Goal: Task Accomplishment & Management: Use online tool/utility

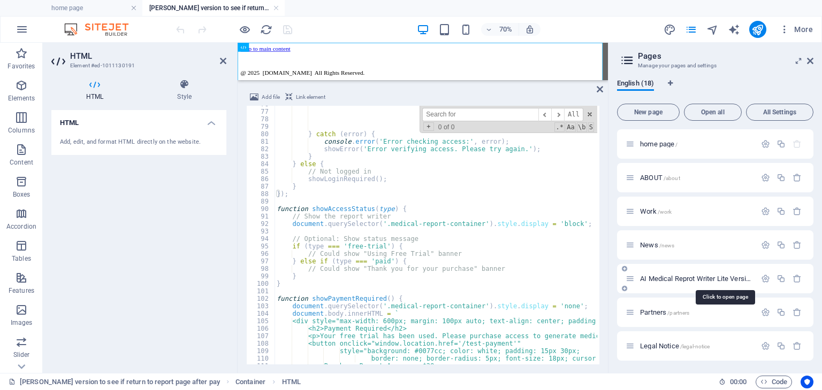
click at [710, 279] on span "AI Medical Reprot Writer Lite Version /medical-report-debug" at bounding box center [724, 279] width 169 height 8
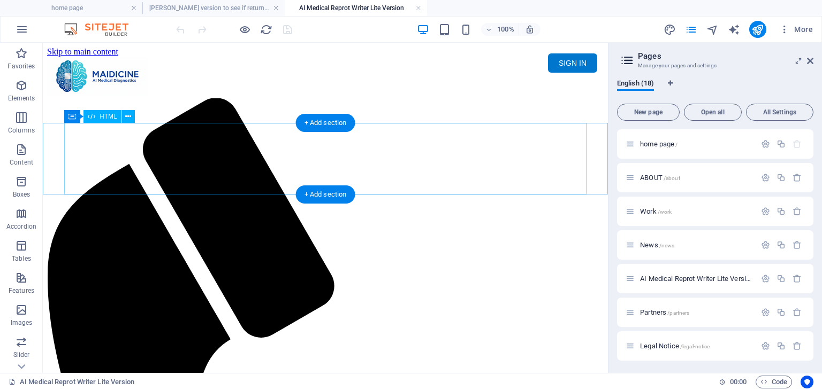
click at [342, 137] on div "Maidicine AI Medical Report Writer Version 5.1 Important Information The qualit…" at bounding box center [325, 137] width 556 height 0
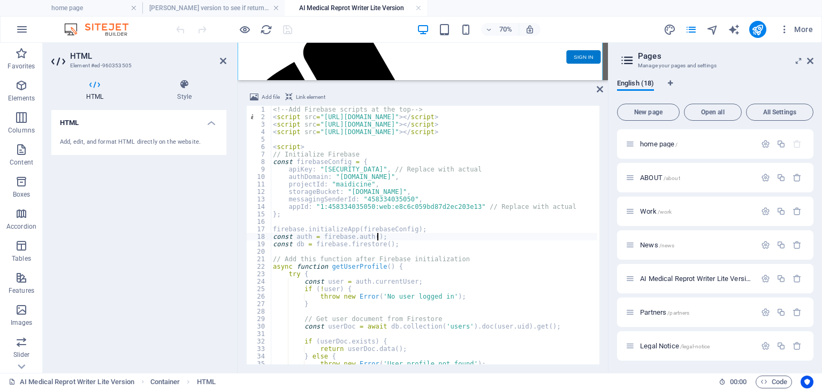
click at [417, 238] on div "<!-- Add Firebase scripts at the top --> < script src = "[URL][DOMAIN_NAME]" > …" at bounding box center [626, 242] width 711 height 272
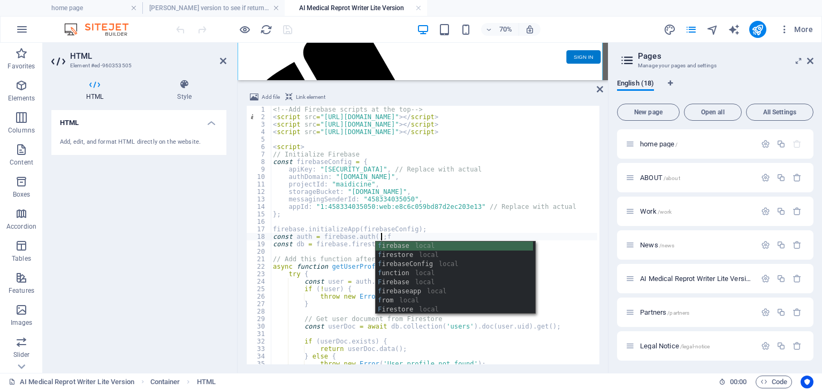
type textarea "const auth = firebase.auth();f"
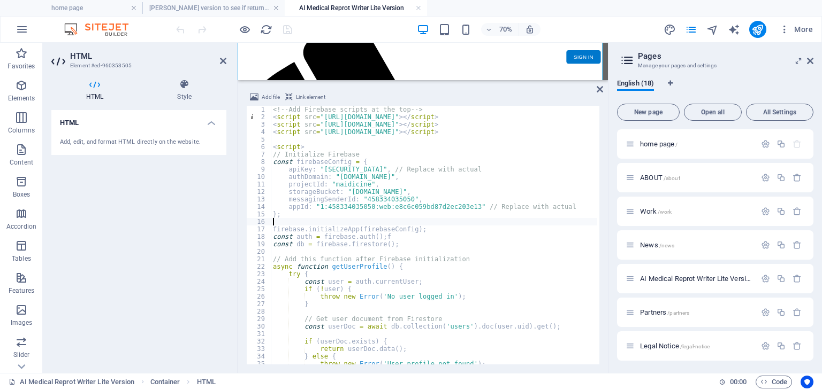
click at [424, 219] on div "<!-- Add Firebase scripts at the top --> < script src = "https://www.gstatic.co…" at bounding box center [626, 242] width 711 height 272
click at [402, 238] on div "<!-- Add Firebase scripts at the top --> < script src = "https://www.gstatic.co…" at bounding box center [626, 242] width 711 height 272
type textarea "const auth = firebase.auth();"
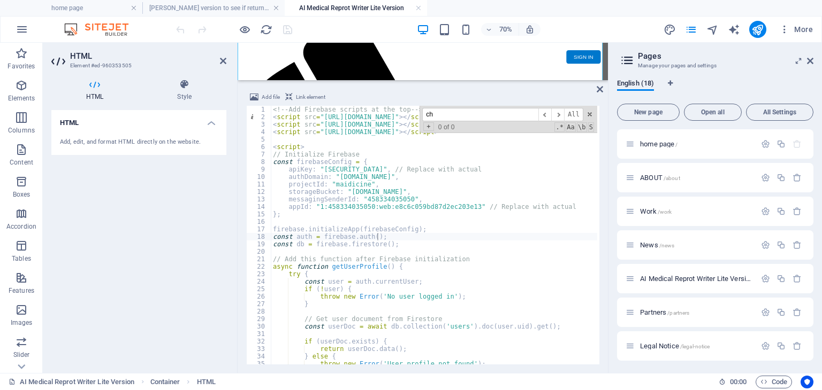
scroll to position [149, 0]
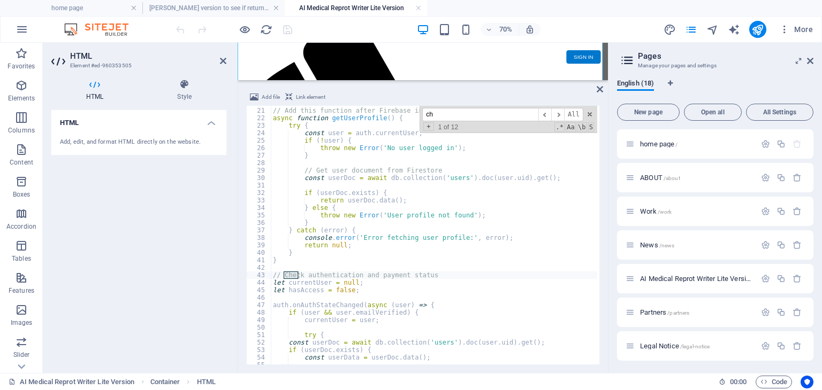
type input "c"
type input "onauths"
click at [407, 293] on div "// Add this function after Firebase initialization async function getUserProfil…" at bounding box center [626, 235] width 711 height 272
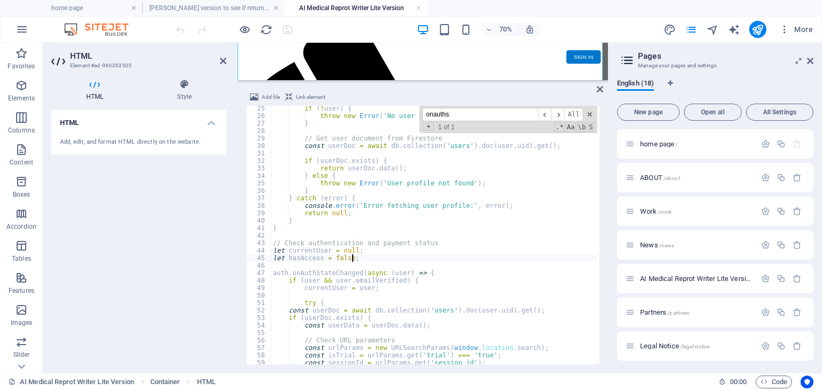
scroll to position [213, 0]
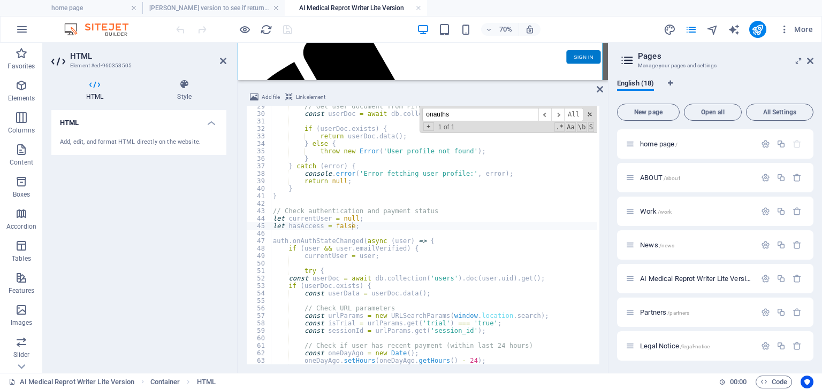
click at [387, 228] on div "// Get user document from Firestore const userDoc = await db . collection ( 'us…" at bounding box center [626, 239] width 711 height 272
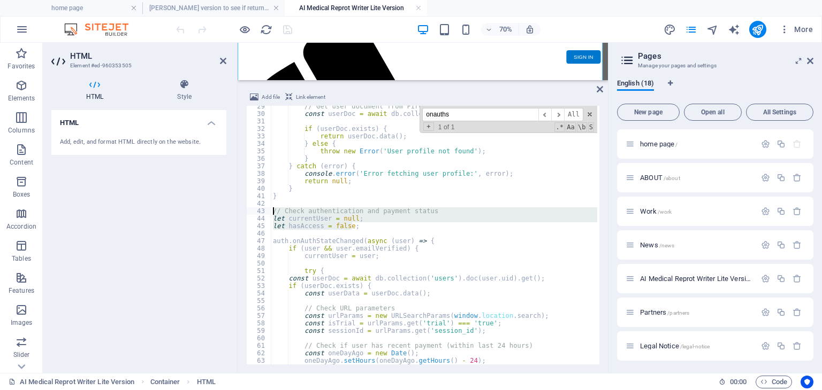
drag, startPoint x: 359, startPoint y: 227, endPoint x: 269, endPoint y: 211, distance: 91.3
click at [269, 211] on div "let hasAccess = false; 29 30 31 32 33 34 35 36 37 38 39 40 41 42 43 44 45 46 47…" at bounding box center [422, 235] width 353 height 259
click at [365, 226] on div "// Get user document from Firestore const userDoc = await db . collection ( 'us…" at bounding box center [434, 235] width 326 height 259
type textarea "let hasAccess = false;"
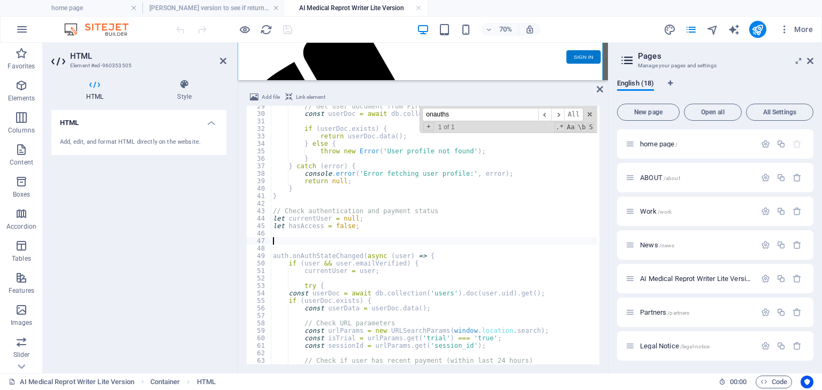
paste textarea "}"
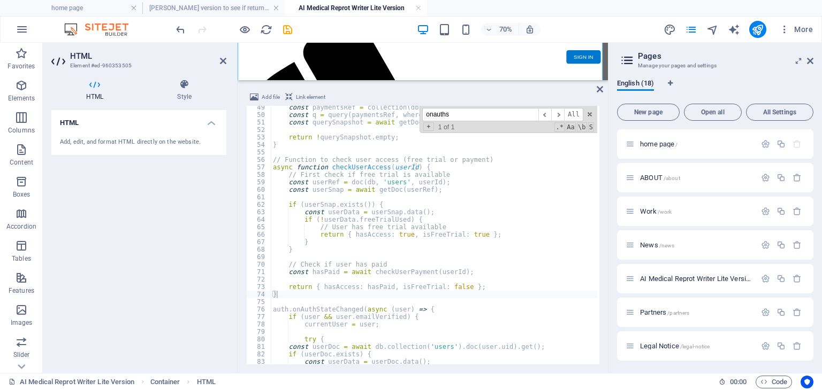
scroll to position [394, 0]
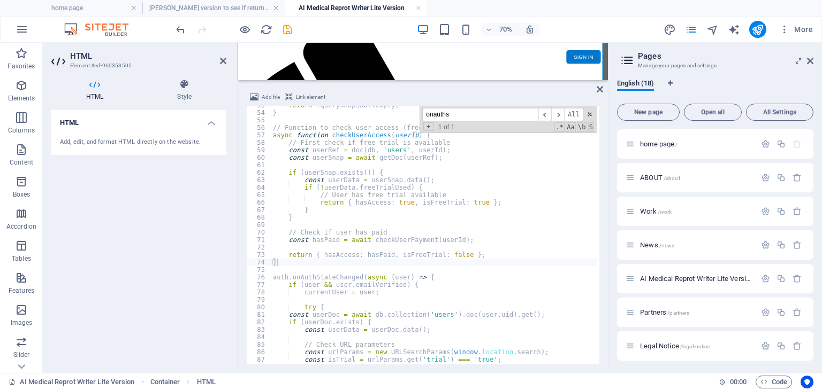
click at [427, 278] on div "return ! querySnapshot . empty ; } // Function to check user access (free trial…" at bounding box center [626, 238] width 711 height 272
click at [422, 288] on div "return ! querySnapshot . empty ; } // Function to check user access (free trial…" at bounding box center [626, 238] width 711 height 272
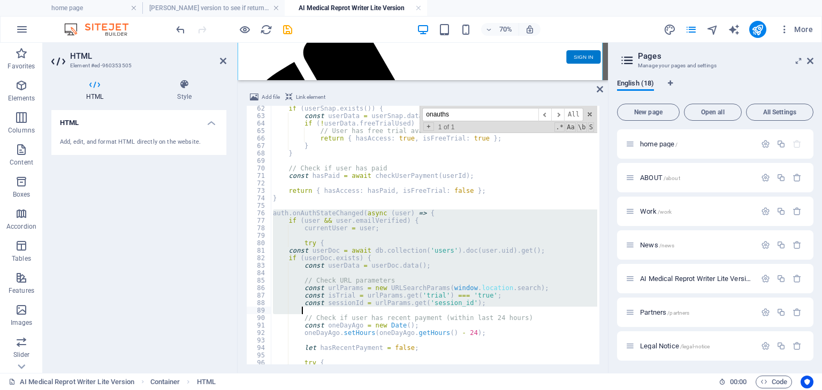
scroll to position [490, 0]
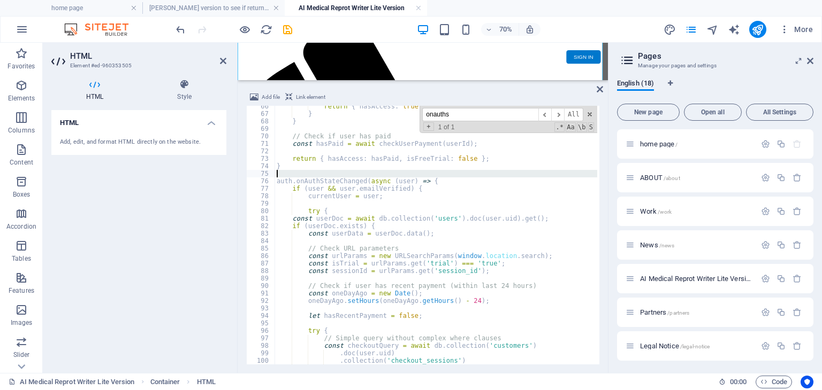
drag, startPoint x: 274, startPoint y: 212, endPoint x: 315, endPoint y: 177, distance: 53.5
click at [315, 177] on div "return { hasAccess : true , isFreeTrial : true } ; } } // Check if user has pai…" at bounding box center [629, 239] width 711 height 272
type textarea "auth.onAuthStateChanged(async (user) => {"
click at [315, 177] on div "return { hasAccess : true , isFreeTrial : true } ; } } // Check if user has pai…" at bounding box center [435, 235] width 323 height 259
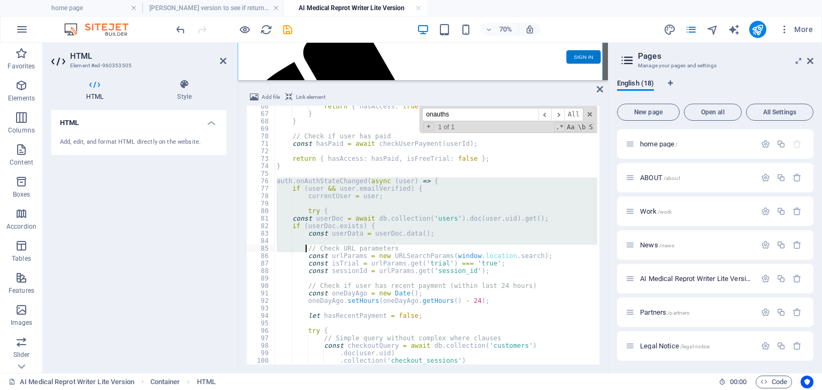
scroll to position [554, 0]
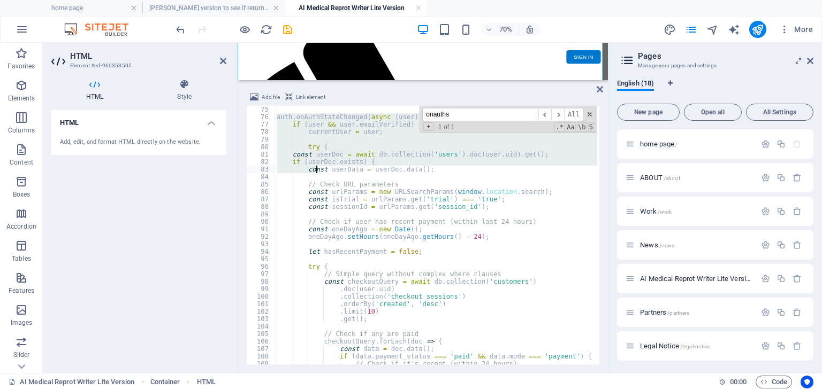
drag, startPoint x: 277, startPoint y: 184, endPoint x: 315, endPoint y: 171, distance: 39.6
click at [315, 171] on div "auth . onAuthStateChanged ( async ( user ) => { if ( user && user . emailVerifi…" at bounding box center [629, 242] width 711 height 272
click at [315, 171] on div "auth . onAuthStateChanged ( async ( user ) => { if ( user && user . emailVerifi…" at bounding box center [435, 235] width 323 height 259
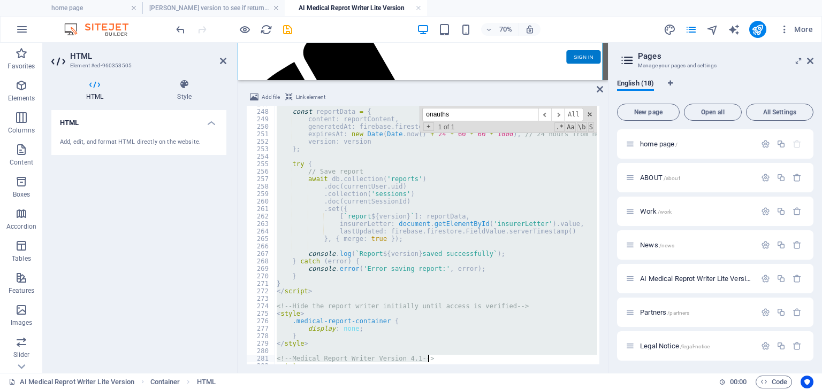
scroll to position [1893, 0]
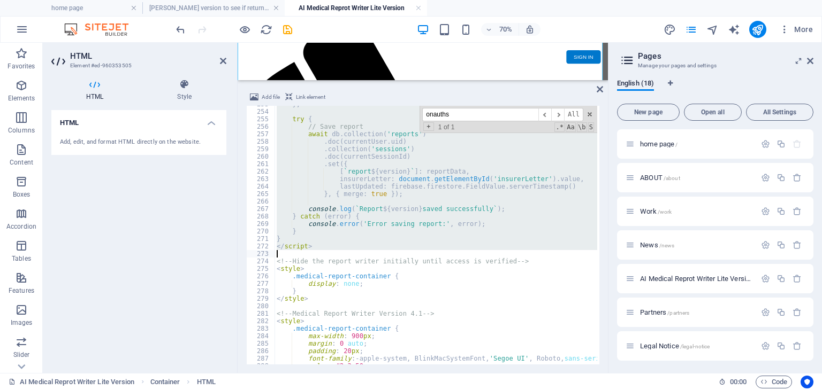
drag, startPoint x: 276, startPoint y: 118, endPoint x: 531, endPoint y: 256, distance: 289.6
click at [531, 256] on div "} ; try { // Save report await db . collection ( 'reports' ) . doc ( currentUse…" at bounding box center [629, 237] width 711 height 272
click at [318, 181] on div "} ; try { // Save report await db . collection ( 'reports' ) . doc ( currentUse…" at bounding box center [435, 235] width 323 height 259
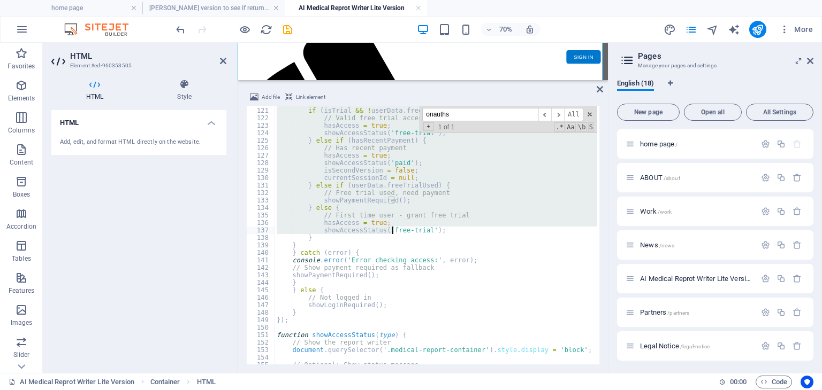
scroll to position [898, 0]
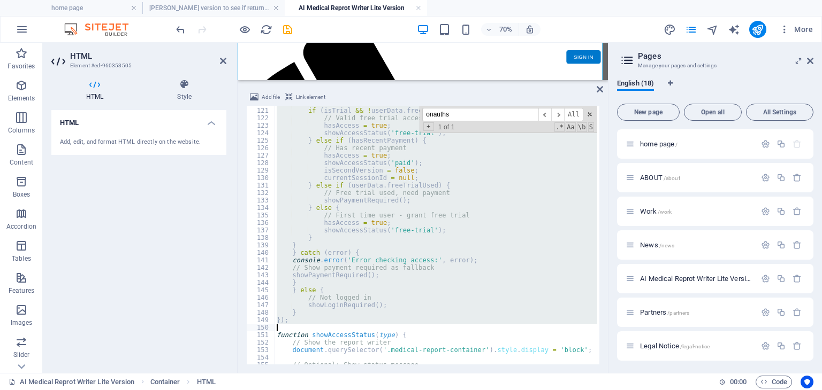
drag, startPoint x: 276, startPoint y: 190, endPoint x: 355, endPoint y: 326, distance: 157.0
click at [355, 326] on div "// Determine access if ( isTrial && ! userData . freeTrialUsed ) { // Valid fre…" at bounding box center [629, 235] width 711 height 272
paste textarea
type textarea "});"
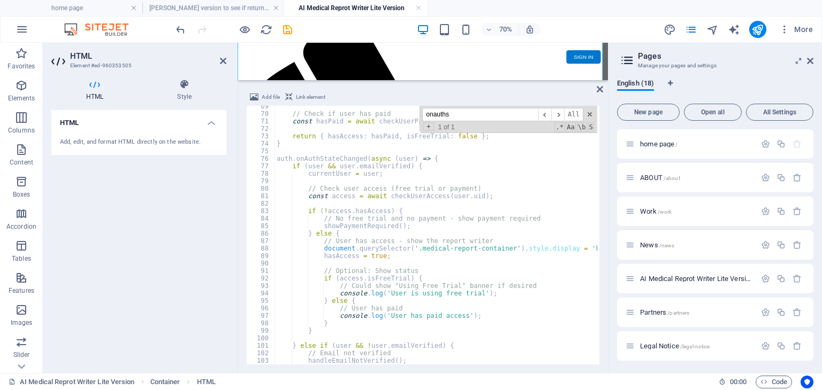
scroll to position [416, 0]
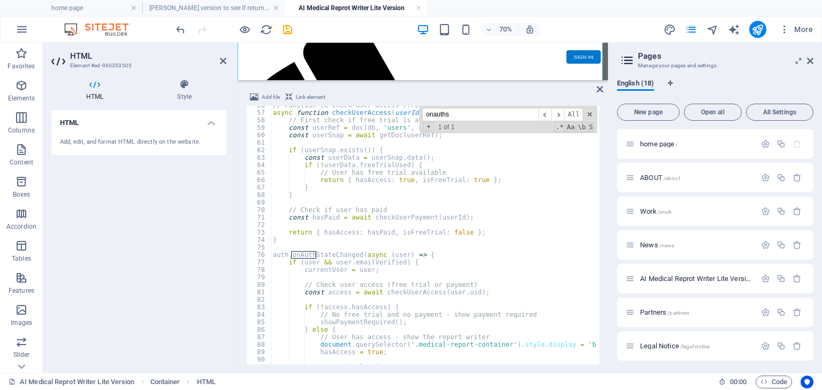
drag, startPoint x: 493, startPoint y: 116, endPoint x: 432, endPoint y: 116, distance: 61.0
click at [432, 116] on input "onauths" at bounding box center [480, 114] width 116 height 13
type input "o"
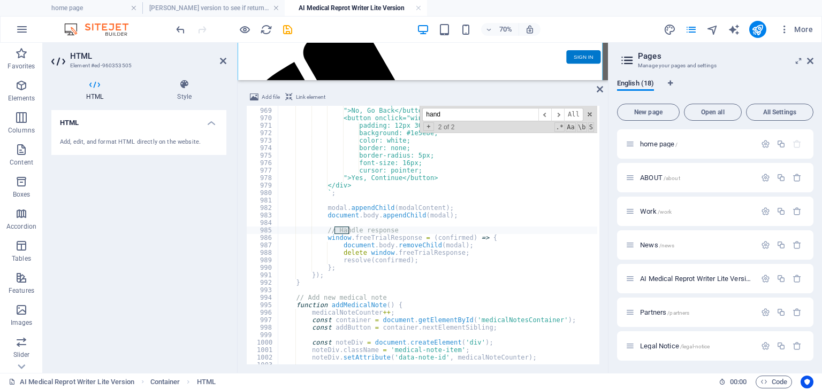
scroll to position [7248, 0]
type input "h"
click at [518, 110] on input at bounding box center [480, 114] width 116 height 13
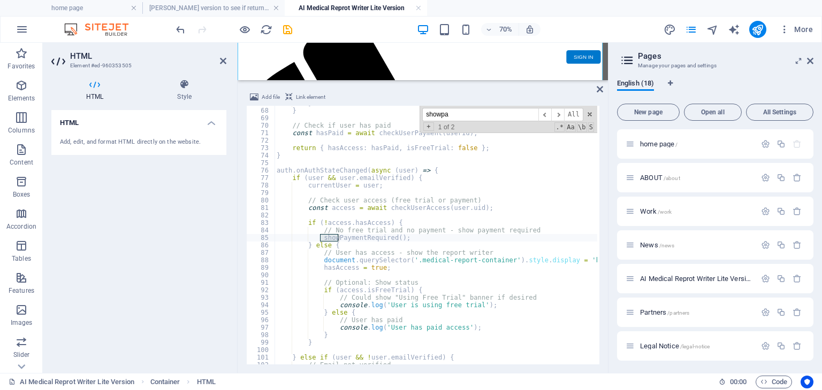
scroll to position [501, 0]
type input "showpayment"
click at [558, 113] on span "​" at bounding box center [557, 114] width 13 height 13
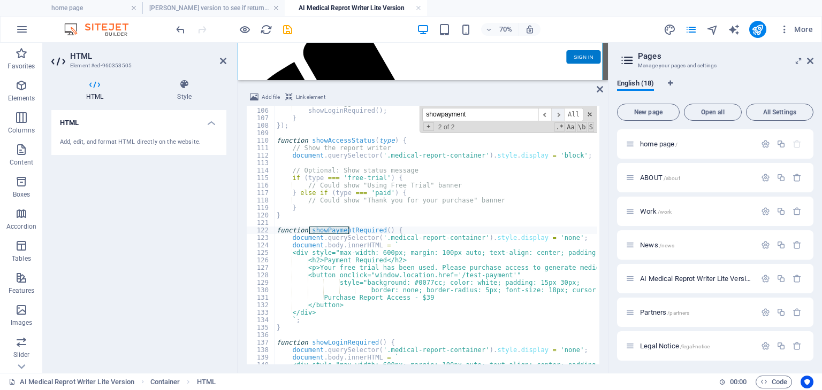
scroll to position [785, 0]
click at [465, 232] on div "// Not logged in showLoginRequired ( ) ; } }) ; function showAccessStatus ( typ…" at bounding box center [629, 235] width 711 height 272
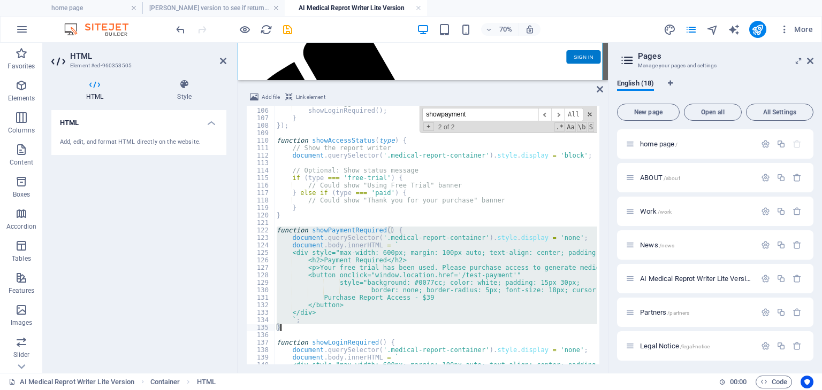
drag, startPoint x: 277, startPoint y: 229, endPoint x: 318, endPoint y: 326, distance: 105.2
click at [318, 326] on div "// Not logged in showLoginRequired ( ) ; } }) ; function showAccessStatus ( typ…" at bounding box center [629, 235] width 711 height 272
type textarea "`; }"
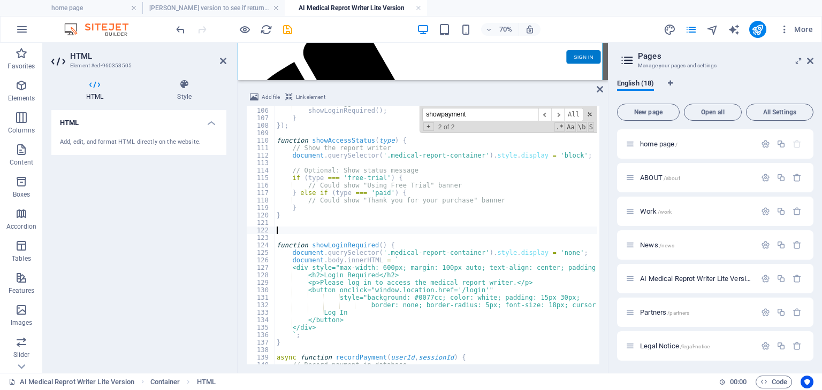
paste textarea "}"
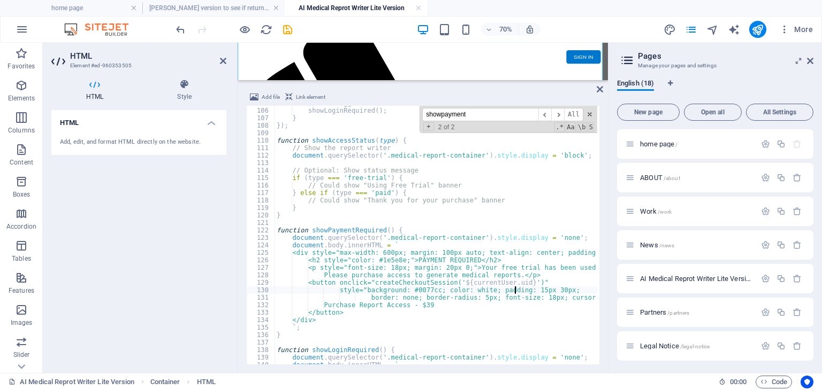
click at [516, 294] on div "// Not logged in showLoginRequired ( ) ; } }) ; function showAccessStatus ( typ…" at bounding box center [629, 235] width 711 height 272
type textarea "style="background: #0077cc; color: white; padding: 15px 30px;"
drag, startPoint x: 485, startPoint y: 114, endPoint x: 414, endPoint y: 115, distance: 70.6
click at [414, 115] on div "// Not logged in showLoginRequired ( ) ; } }) ; function showAccessStatus ( typ…" at bounding box center [435, 235] width 323 height 259
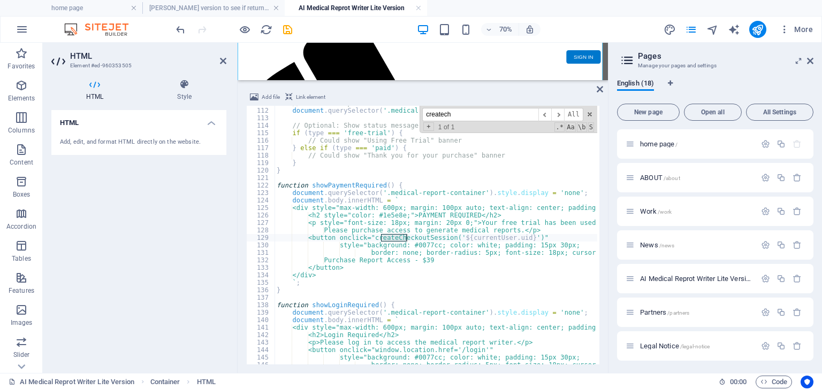
scroll to position [830, 0]
type input "createch"
click at [430, 247] on div "// Show the report writer document . querySelector ( '.medical-report-container…" at bounding box center [629, 235] width 711 height 272
click at [439, 233] on div "// Show the report writer document . querySelector ( '.medical-report-container…" at bounding box center [629, 235] width 711 height 272
click at [436, 234] on div "// Show the report writer document . querySelector ( '.medical-report-container…" at bounding box center [629, 235] width 711 height 272
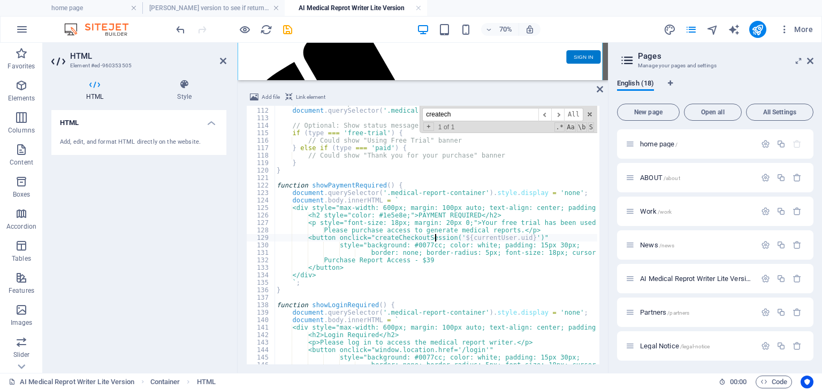
type textarea "<button onclick="createCheckoutSession('${currentUser.uid}')""
click at [436, 234] on div "// Show the report writer document . querySelector ( '.medical-report-container…" at bounding box center [629, 235] width 711 height 272
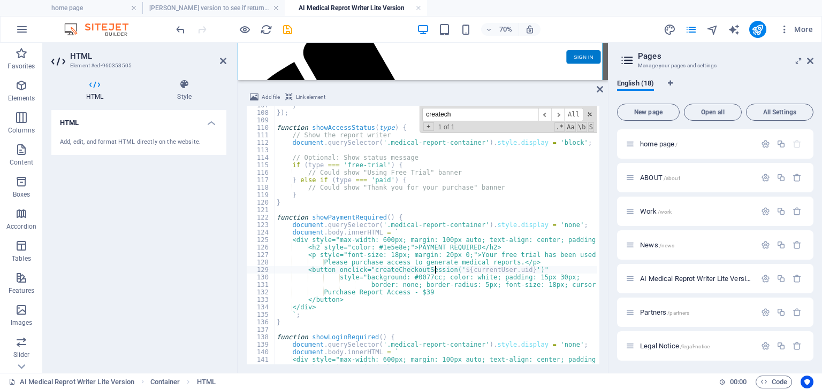
scroll to position [798, 0]
drag, startPoint x: 507, startPoint y: 114, endPoint x: 425, endPoint y: 118, distance: 81.4
click at [425, 118] on input "createch" at bounding box center [480, 114] width 116 height 13
type textarea "<h2 style="color: #1e5e8e;">PAYMENT REQUIRED</h2>"
click at [421, 244] on div "} }) ; function showAccessStatus ( type ) { // Show the report writer document …" at bounding box center [629, 238] width 711 height 272
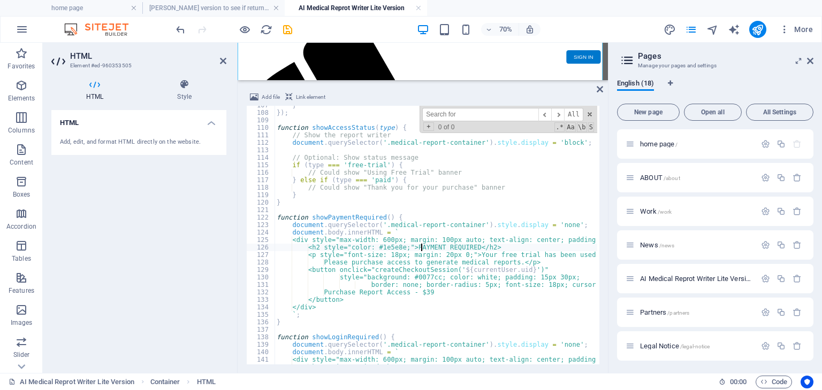
click at [475, 112] on input at bounding box center [480, 114] width 116 height 13
type input "c"
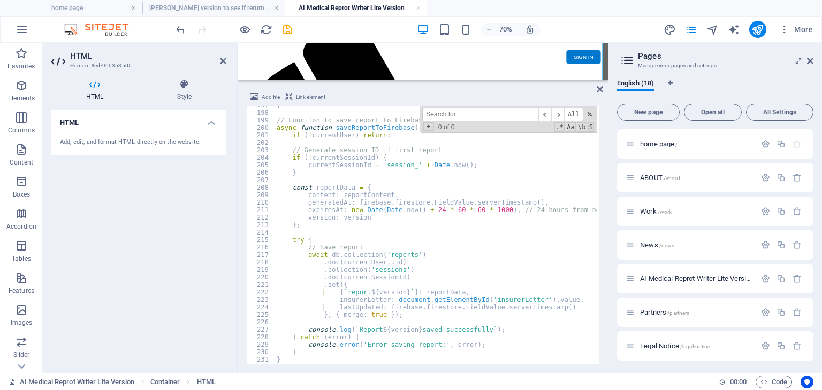
scroll to position [1568, 0]
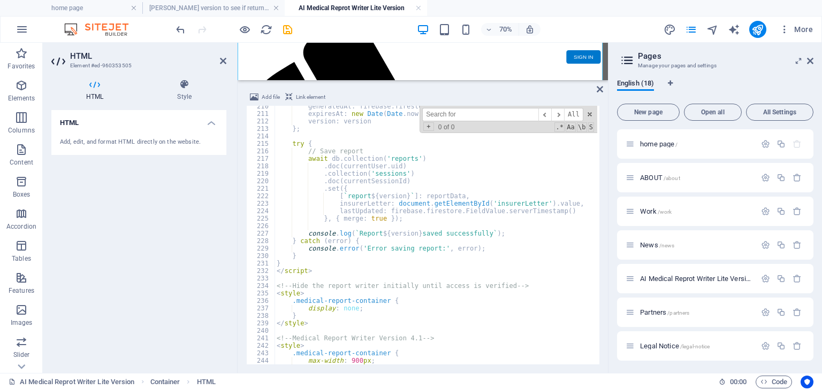
type textarea "}"
click at [313, 261] on div "generatedAt : firebase . firestore . FieldValue . serverTimestamp ( ) , expires…" at bounding box center [629, 239] width 711 height 272
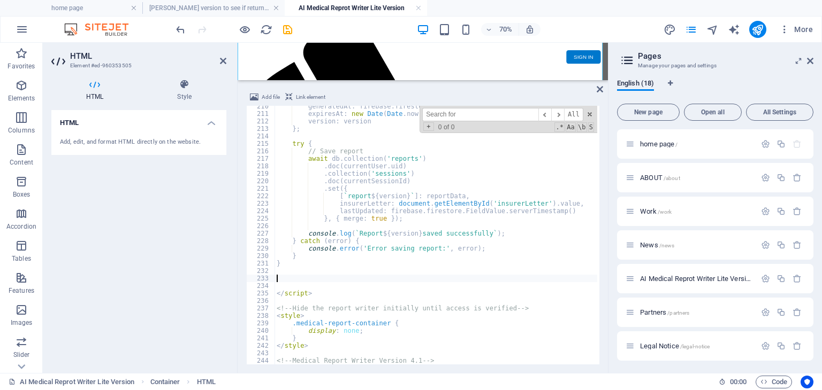
paste textarea "}"
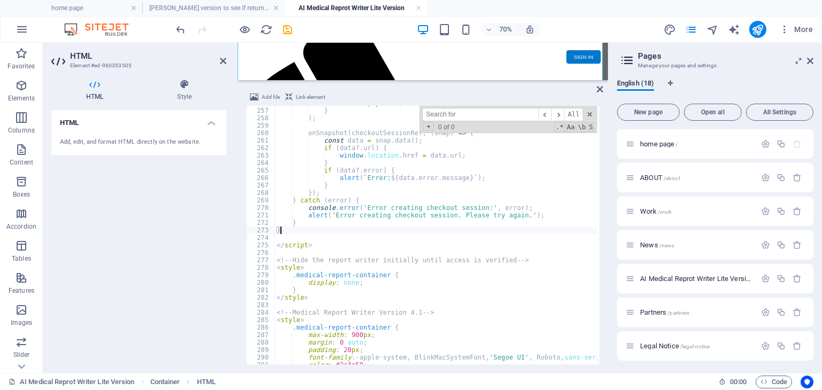
scroll to position [1916, 0]
click at [471, 242] on div "mode : 'payment' , } ) ; onSnapshot ( checkoutSessionRef , ( snap ) => { const …" at bounding box center [629, 235] width 711 height 272
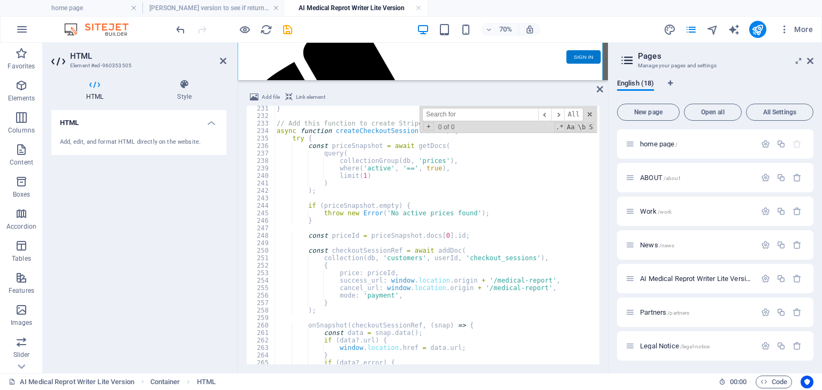
scroll to position [1659, 0]
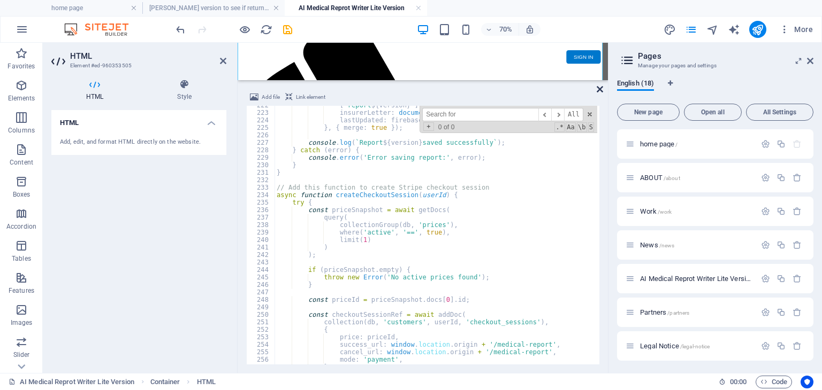
type textarea "</script>"
click at [597, 90] on icon at bounding box center [599, 89] width 6 height 9
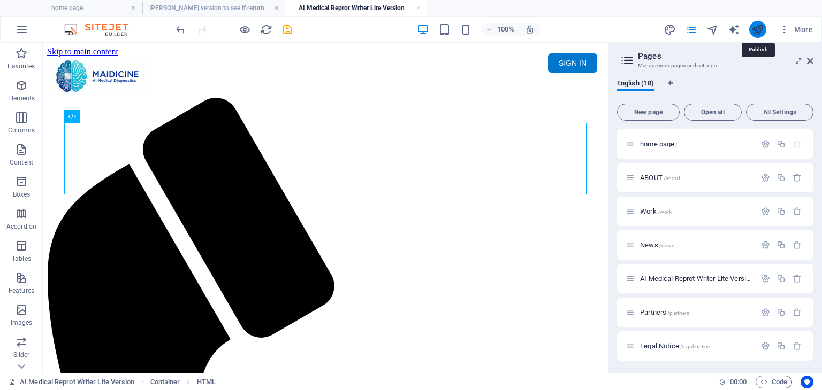
click at [762, 29] on icon "publish" at bounding box center [757, 30] width 12 height 12
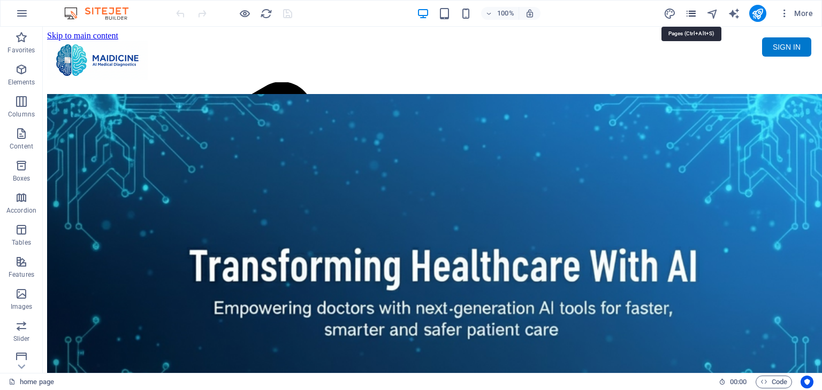
click at [694, 11] on icon "pages" at bounding box center [691, 13] width 12 height 12
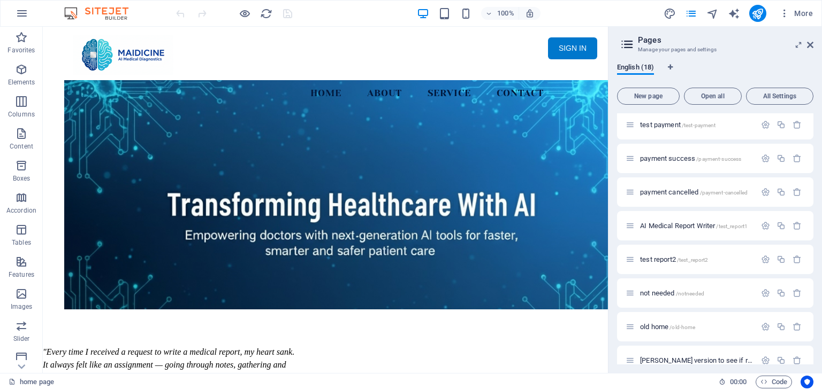
scroll to position [355, 0]
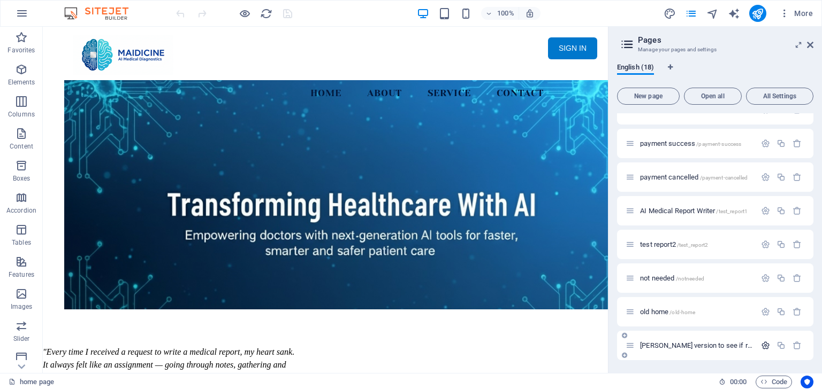
click at [764, 347] on icon "button" at bounding box center [765, 345] width 9 height 9
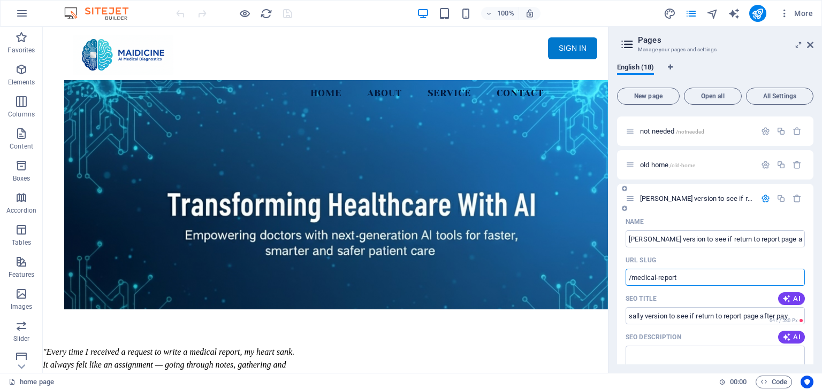
click at [704, 278] on input "/medical-report" at bounding box center [714, 277] width 179 height 17
type input "/medical-report-[PERSON_NAME]"
click at [763, 202] on icon "button" at bounding box center [765, 198] width 9 height 9
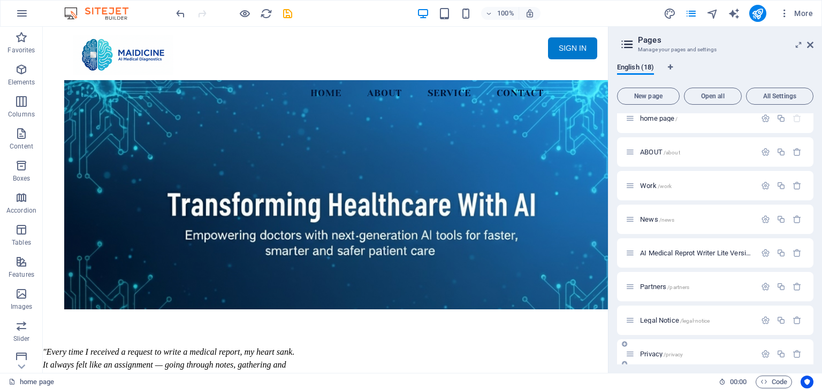
scroll to position [0, 0]
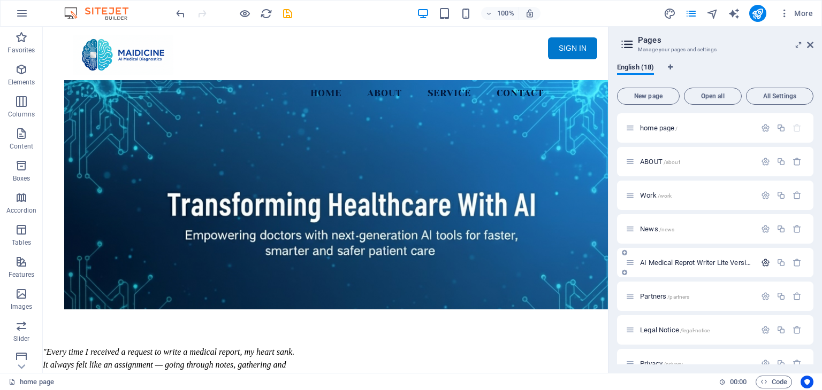
click at [762, 260] on icon "button" at bounding box center [765, 262] width 9 height 9
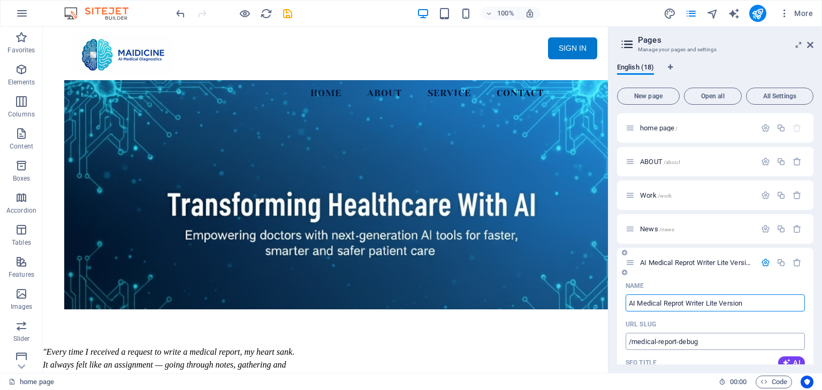
click at [716, 341] on input "/medical-report-debug" at bounding box center [714, 341] width 179 height 17
type input "/medical-report"
click at [761, 259] on icon "button" at bounding box center [765, 262] width 9 height 9
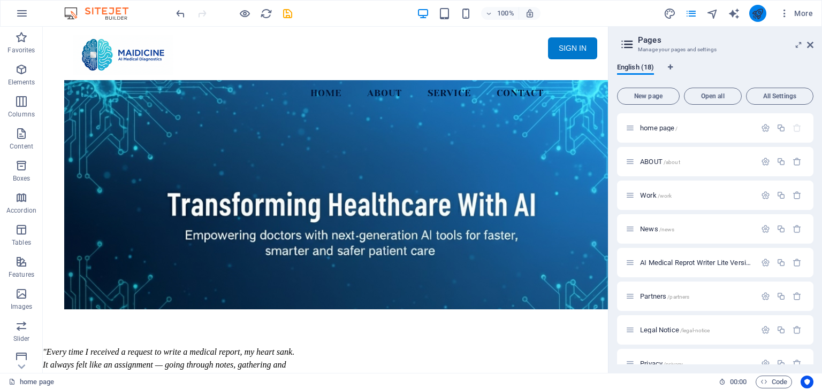
click at [764, 16] on button "publish" at bounding box center [757, 13] width 17 height 17
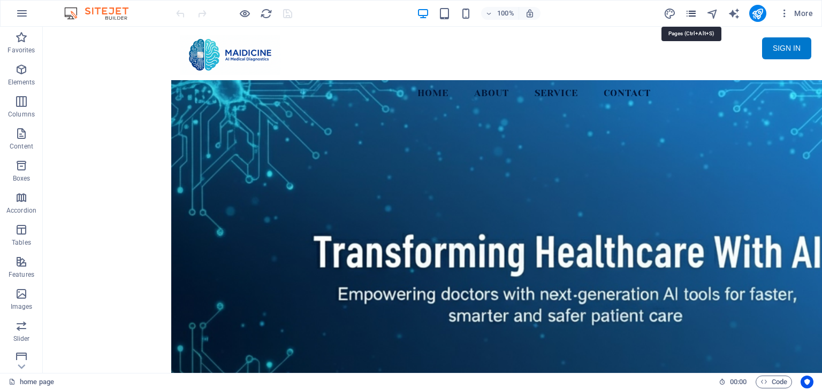
click at [693, 9] on icon "pages" at bounding box center [691, 13] width 12 height 12
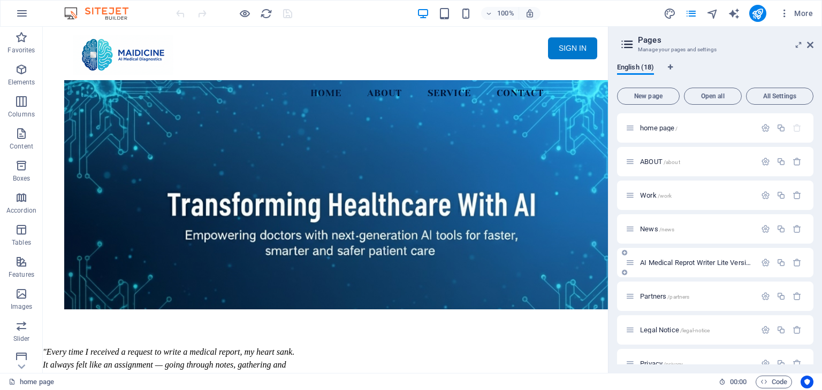
click at [673, 264] on span "AI Medical Reprot Writer Lite Version /medical-report" at bounding box center [715, 263] width 151 height 8
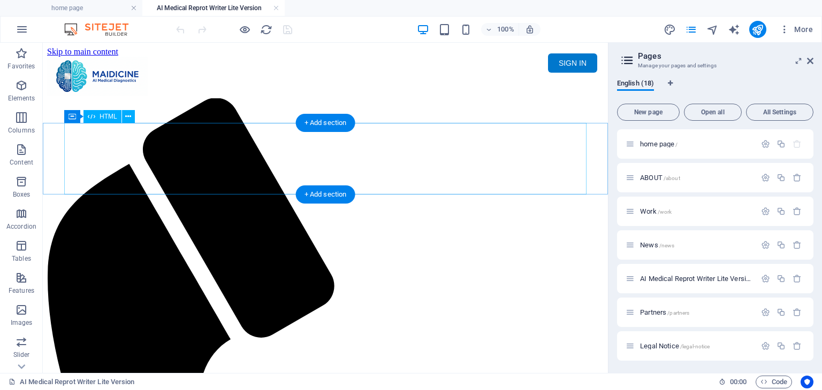
click at [257, 137] on div "Maidicine AI Medical Report Writer Version 5.1 Important Information The qualit…" at bounding box center [325, 137] width 556 height 0
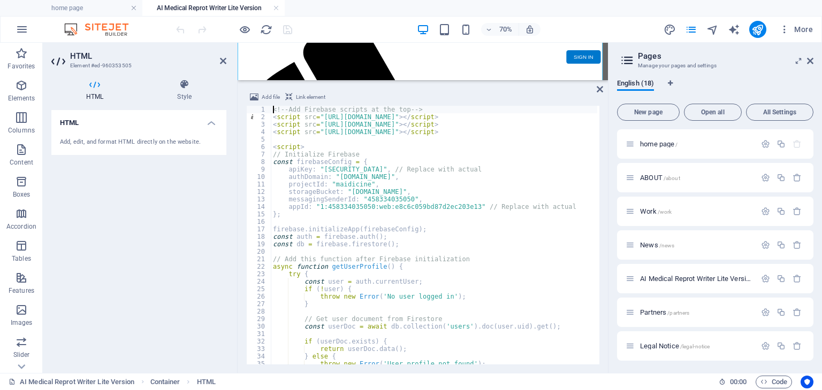
click at [459, 193] on div "<!-- Add Firebase scripts at the top --> < script src = "[URL][DOMAIN_NAME]" > …" at bounding box center [626, 242] width 711 height 272
type textarea "storageBucket: "maidicine.appspot.com","
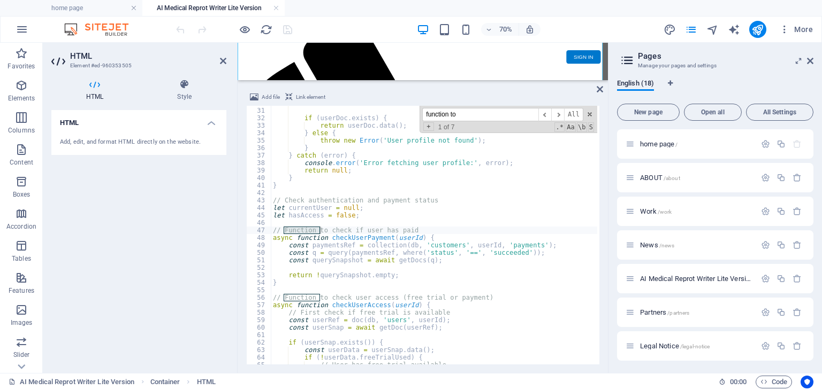
scroll to position [224, 0]
type input "function to check if user"
click at [423, 258] on div "const userDoc = await db . collection ( 'users' ) . doc ( user . uid ) . get ( …" at bounding box center [626, 235] width 711 height 272
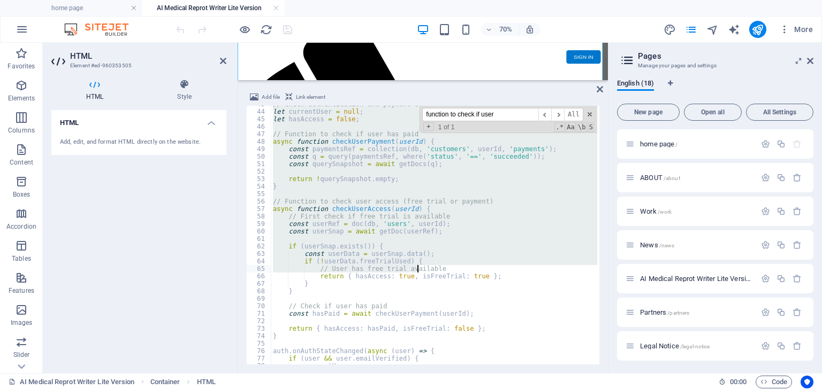
scroll to position [352, 0]
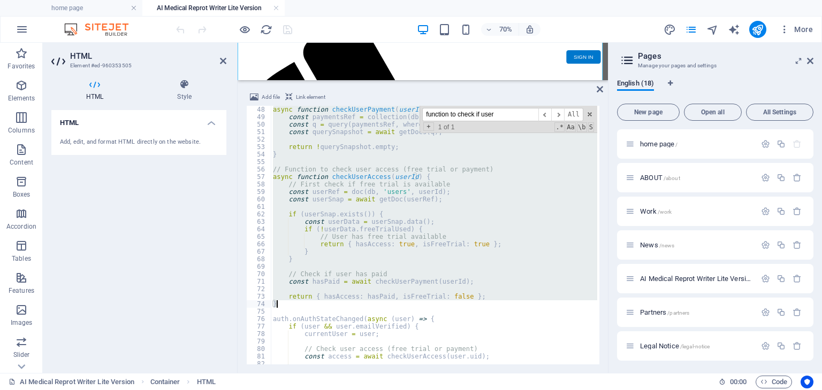
drag, startPoint x: 274, startPoint y: 198, endPoint x: 428, endPoint y: 304, distance: 186.6
click at [428, 304] on div "async function checkUserPayment ( userId ) { const paymentsRef = collection ( d…" at bounding box center [626, 242] width 711 height 272
paste textarea
type textarea "}"
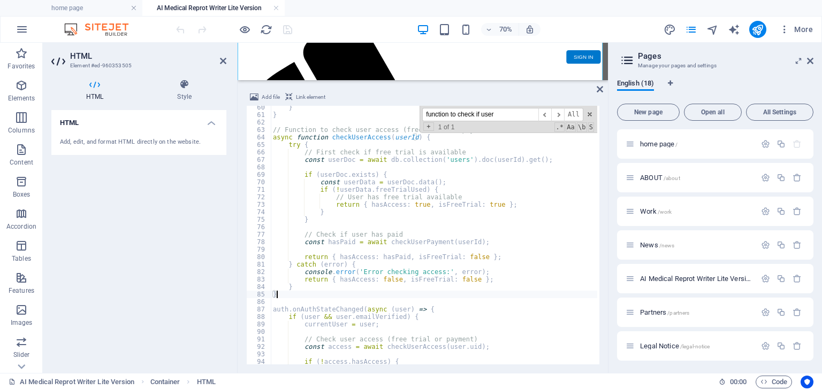
scroll to position [508, 0]
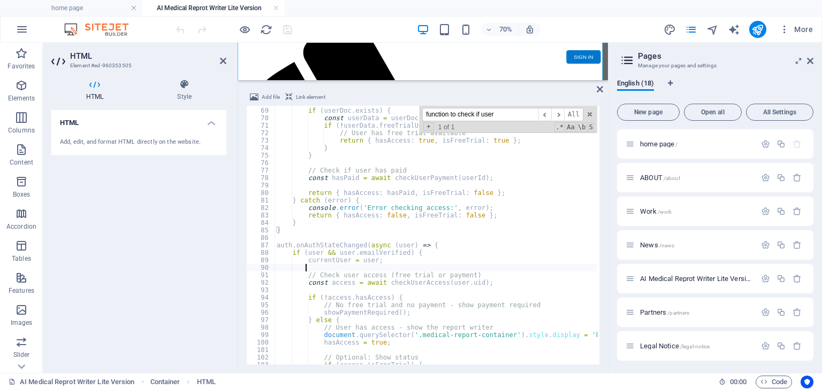
click at [519, 267] on div "if ( userDoc . exists ) { const userData = userDoc . data ( ) ; if ( ! userData…" at bounding box center [629, 235] width 711 height 272
drag, startPoint x: 518, startPoint y: 118, endPoint x: 425, endPoint y: 118, distance: 93.6
click at [425, 118] on input "function to check if user" at bounding box center [480, 114] width 116 height 13
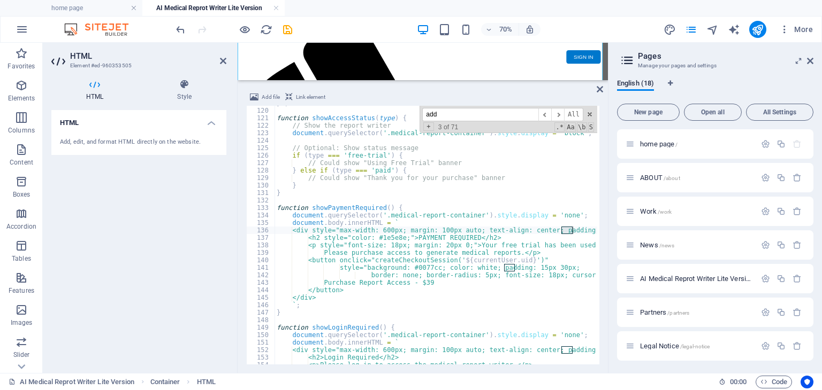
scroll to position [1699, 0]
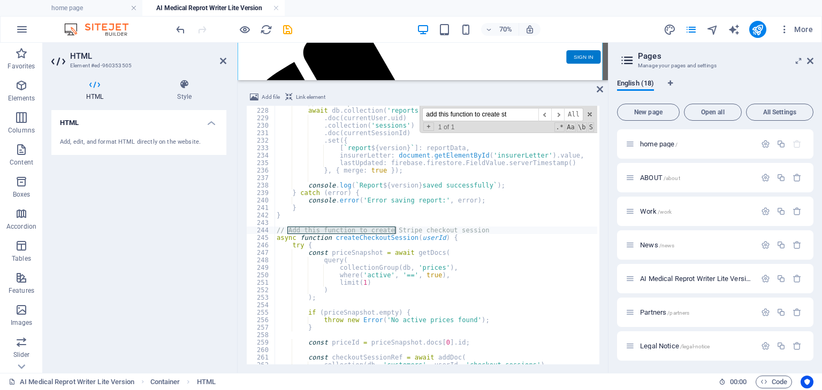
type input "add this function to create st"
click at [362, 299] on div "// Save report await db . collection ( 'reports' ) . doc ( currentUser . uid ) …" at bounding box center [629, 235] width 711 height 272
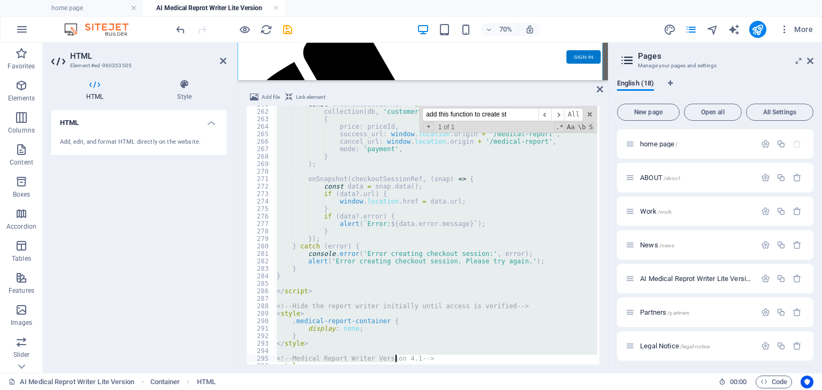
scroll to position [2005, 0]
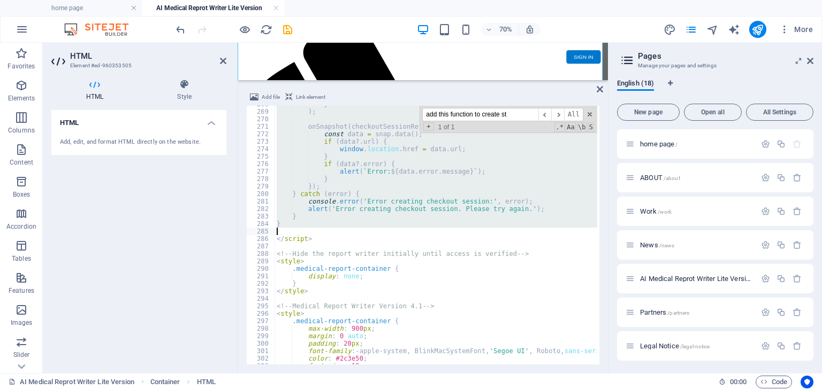
drag, startPoint x: 278, startPoint y: 229, endPoint x: 363, endPoint y: 231, distance: 85.6
click at [363, 231] on div "} ) ; onSnapshot ( checkoutSessionRef , ( snap ) => { const data = snap . data …" at bounding box center [629, 237] width 711 height 272
paste textarea
type textarea "}"
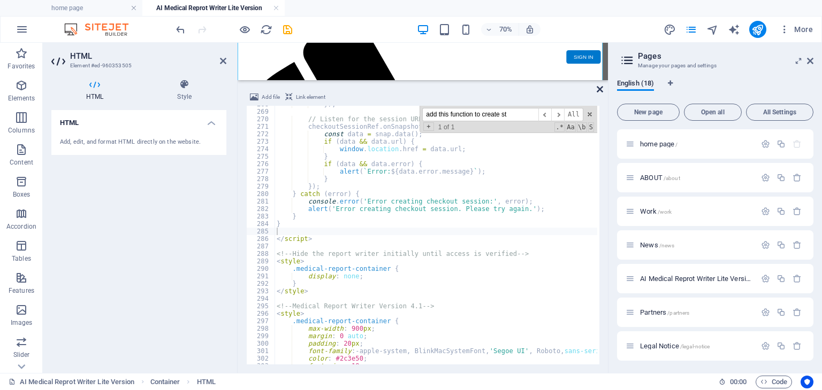
click at [601, 89] on icon at bounding box center [599, 89] width 6 height 9
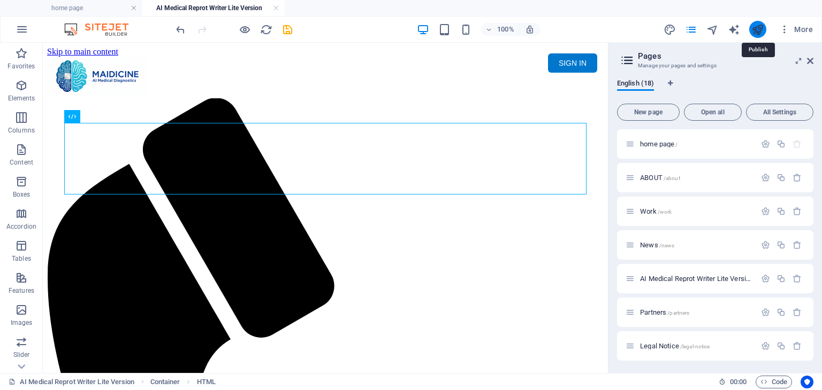
click at [763, 30] on icon "publish" at bounding box center [757, 30] width 12 height 12
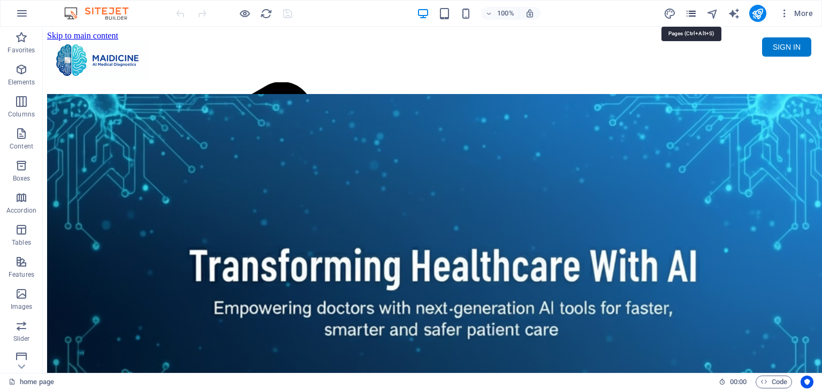
click at [693, 17] on icon "pages" at bounding box center [691, 13] width 12 height 12
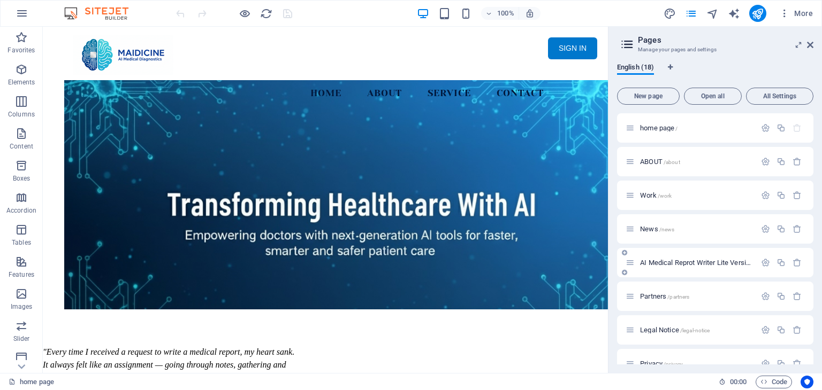
click at [707, 259] on span "AI Medical Reprot Writer Lite Version /medical-report" at bounding box center [715, 263] width 151 height 8
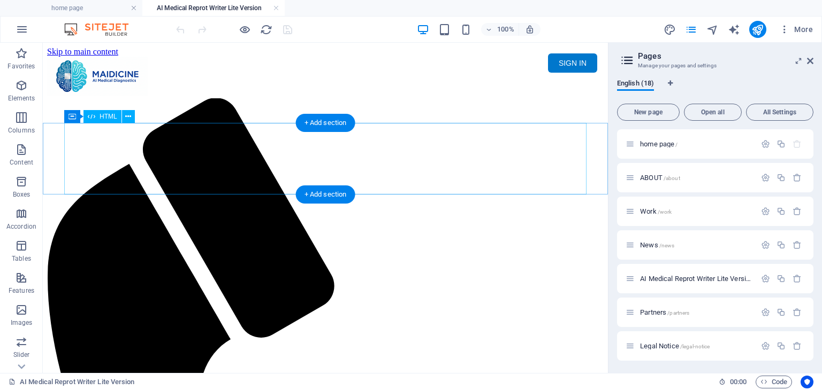
click at [377, 137] on div "Maidicine AI Medical Report Writer Version 5.1 Important Information The qualit…" at bounding box center [325, 137] width 556 height 0
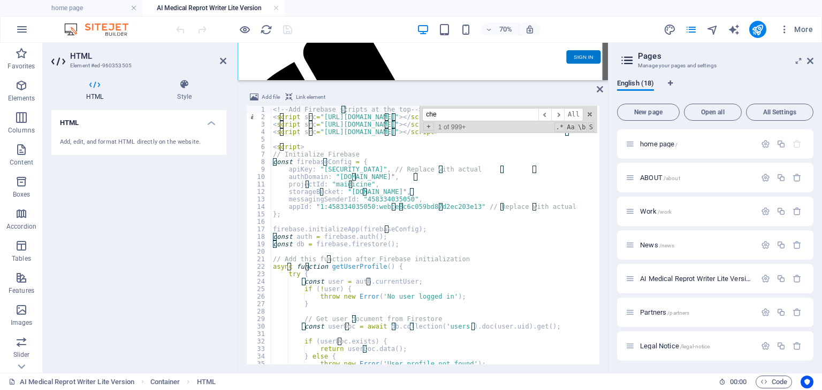
scroll to position [149, 0]
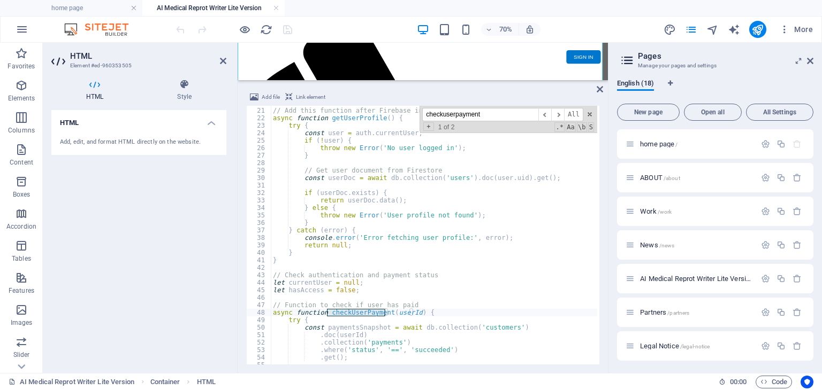
type input "checkuserpayment"
click at [443, 321] on div "// Add this function after Firebase initialization async function getUserProfil…" at bounding box center [626, 235] width 711 height 272
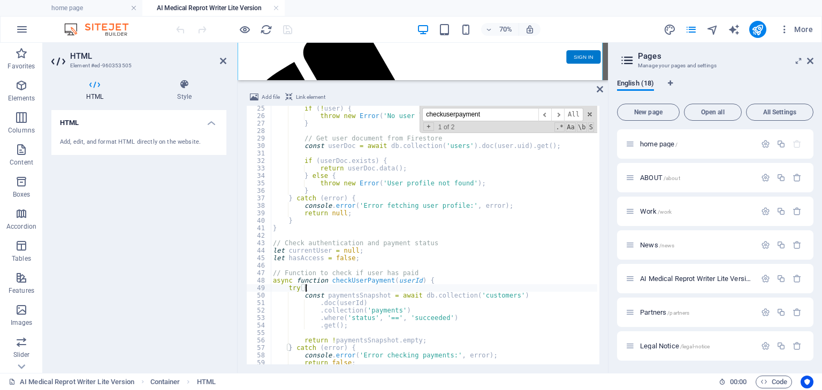
scroll to position [213, 0]
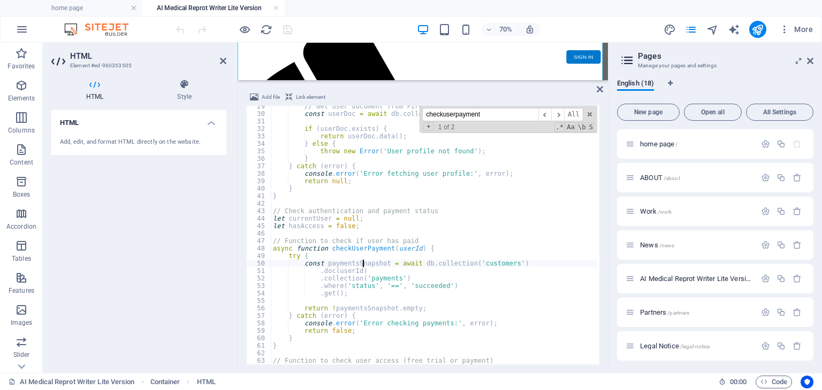
click at [365, 263] on div "// Get user document from Firestore const userDoc = await db . collection ( 'us…" at bounding box center [626, 239] width 711 height 272
click at [374, 272] on div "// Get user document from Firestore const userDoc = await db . collection ( 'us…" at bounding box center [626, 239] width 711 height 272
click at [387, 279] on div "// Get user document from Firestore const userDoc = await db . collection ( 'us…" at bounding box center [626, 239] width 711 height 272
click at [368, 296] on div "// Get user document from Firestore const userDoc = await db . collection ( 'us…" at bounding box center [626, 239] width 711 height 272
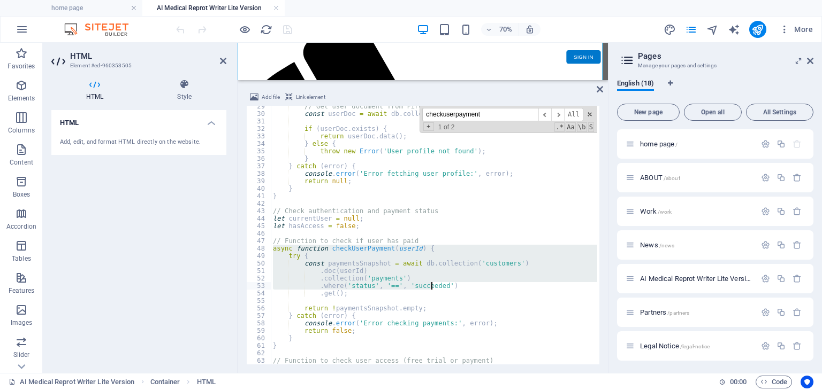
scroll to position [245, 0]
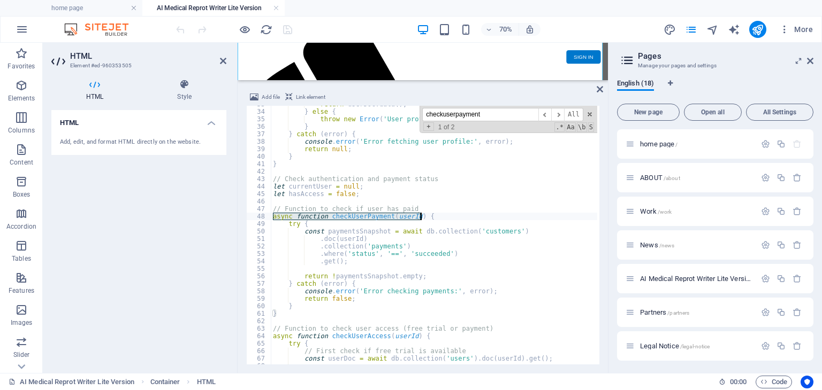
drag, startPoint x: 273, startPoint y: 248, endPoint x: 453, endPoint y: 217, distance: 182.9
click at [453, 217] on div "return userDoc . data ( ) ; } else { throw new Error ( 'User profile not found'…" at bounding box center [626, 237] width 711 height 272
click at [453, 217] on div "return userDoc . data ( ) ; } else { throw new Error ( 'User profile not found'…" at bounding box center [434, 235] width 326 height 259
click at [561, 113] on span "​" at bounding box center [557, 114] width 13 height 13
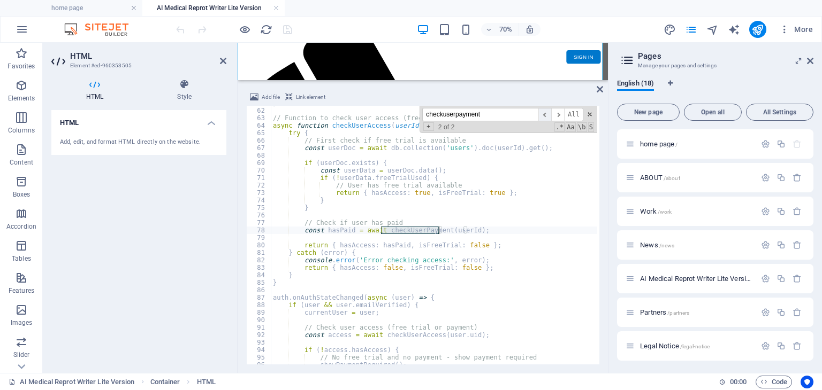
click at [543, 117] on span "​" at bounding box center [544, 114] width 13 height 13
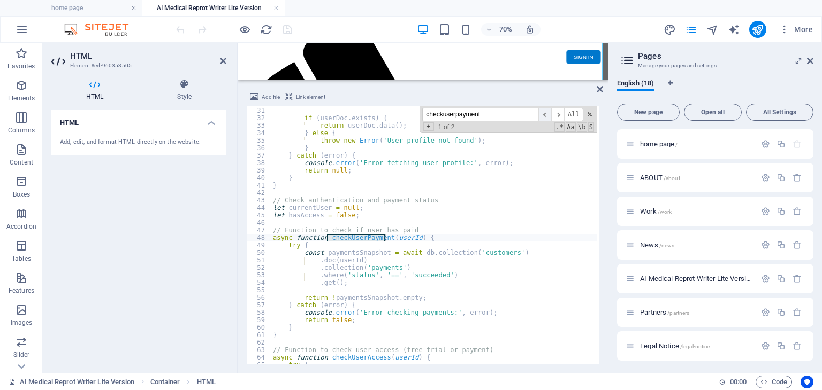
scroll to position [224, 0]
click at [399, 232] on div "const userDoc = await db . collection ( 'users' ) . doc ( user . uid ) . get ( …" at bounding box center [626, 235] width 711 height 272
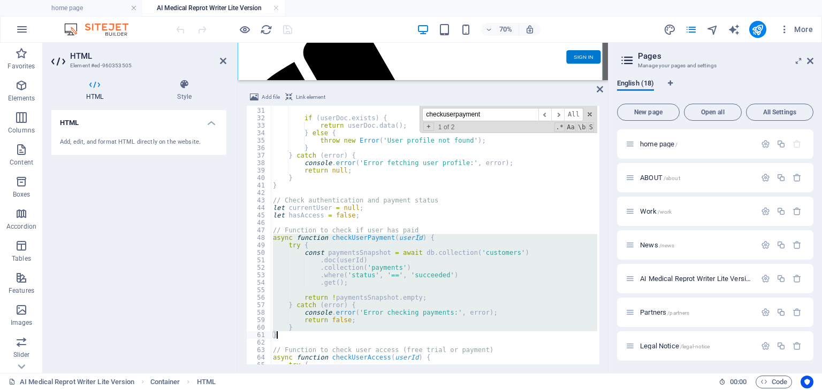
drag, startPoint x: 272, startPoint y: 238, endPoint x: 328, endPoint y: 334, distance: 111.5
click at [328, 334] on div "const userDoc = await db . collection ( 'users' ) . doc ( user . uid ) . get ( …" at bounding box center [626, 235] width 711 height 272
paste textarea
type textarea "}"
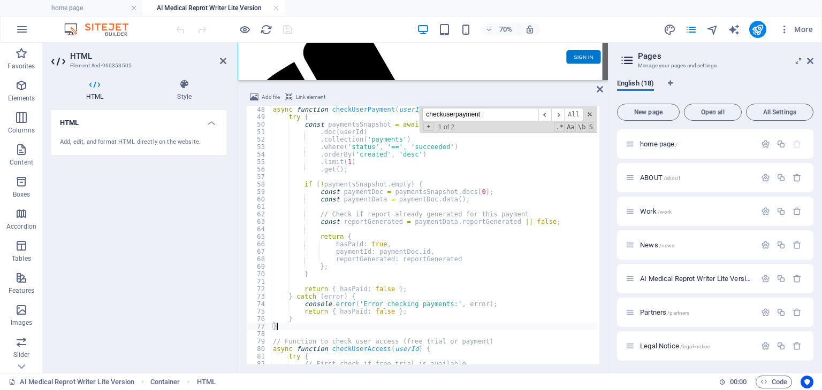
scroll to position [320, 0]
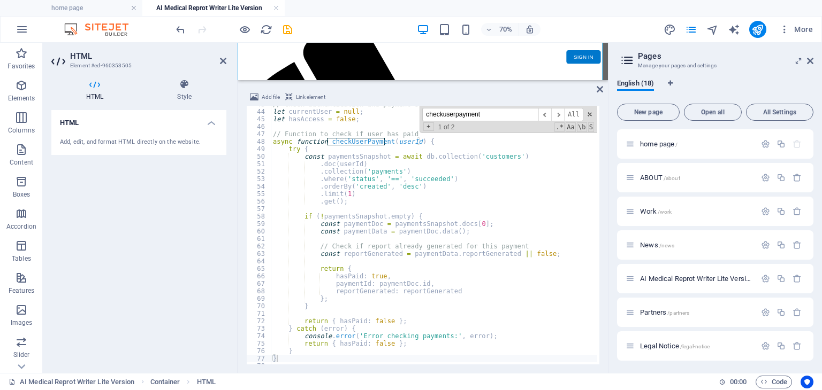
drag, startPoint x: 520, startPoint y: 116, endPoint x: 430, endPoint y: 114, distance: 91.0
click at [430, 114] on input "checkuserpayment" at bounding box center [480, 114] width 116 height 13
type input "c"
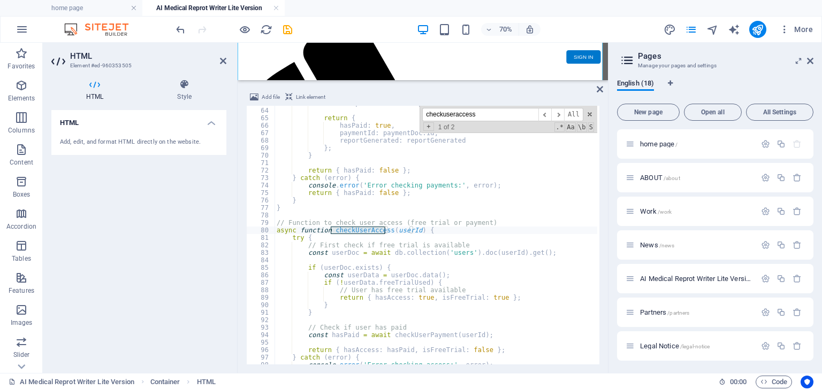
scroll to position [471, 0]
type input "checkuseraccess"
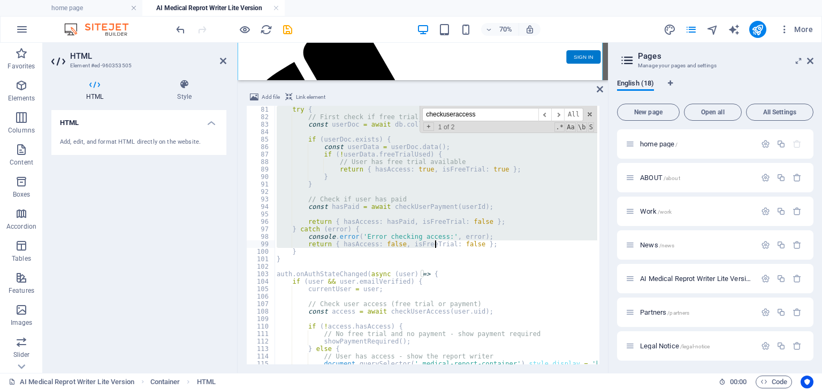
scroll to position [535, 0]
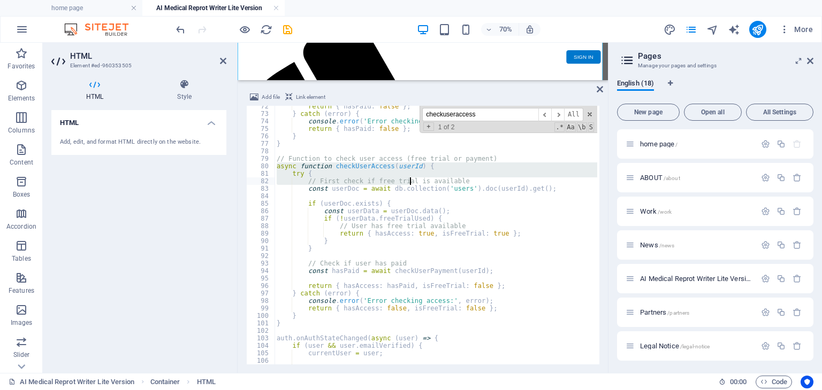
drag, startPoint x: 277, startPoint y: 232, endPoint x: 409, endPoint y: 181, distance: 141.1
click at [409, 181] on div "return { hasPaid : false } ; } catch ( error ) { console . error ( 'Error check…" at bounding box center [629, 239] width 711 height 272
click at [422, 167] on div "return { hasPaid : false } ; } catch ( error ) { console . error ( 'Error check…" at bounding box center [435, 235] width 323 height 259
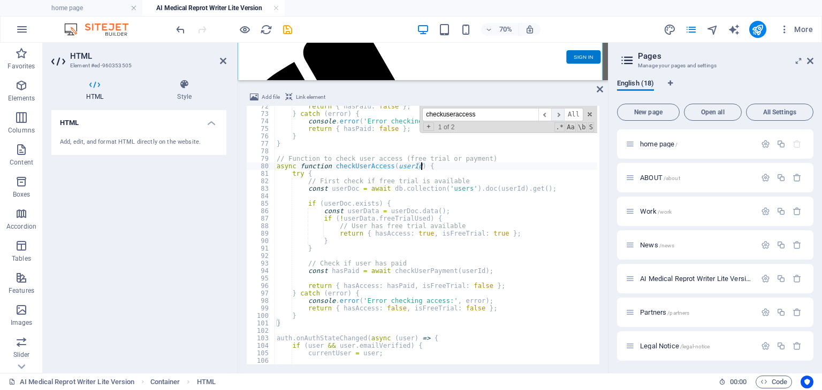
click at [556, 111] on span "​" at bounding box center [557, 114] width 13 height 13
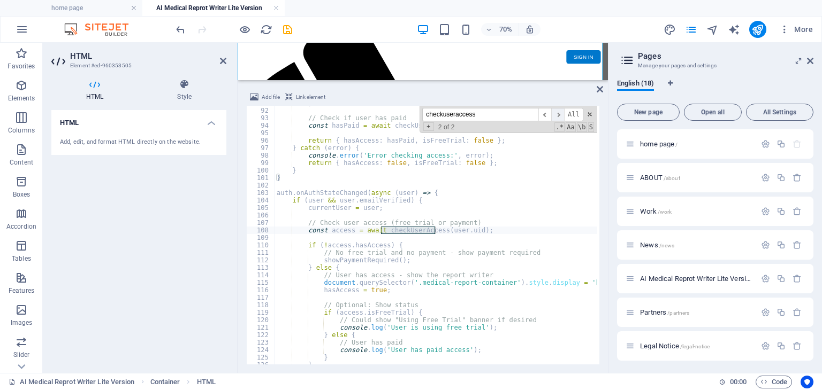
scroll to position [680, 0]
click at [556, 111] on span "​" at bounding box center [557, 114] width 13 height 13
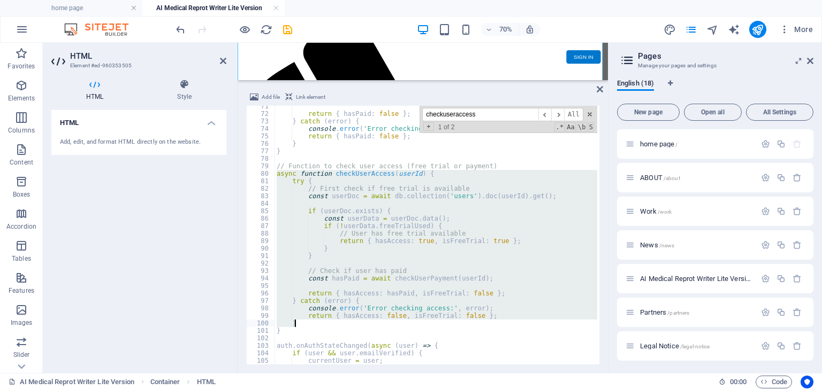
scroll to position [527, 0]
drag, startPoint x: 276, startPoint y: 206, endPoint x: 335, endPoint y: 330, distance: 137.3
click at [335, 330] on div "return { hasPaid : false } ; } catch ( error ) { console . error ( 'Error check…" at bounding box center [629, 239] width 711 height 272
paste textarea
type textarea "}"
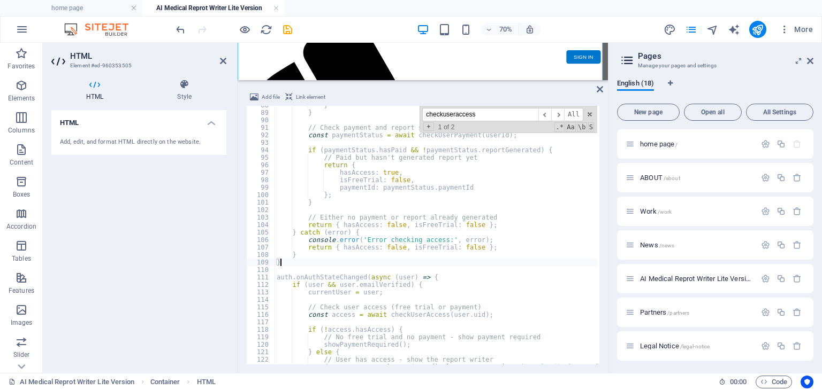
scroll to position [656, 0]
drag, startPoint x: 495, startPoint y: 117, endPoint x: 426, endPoint y: 111, distance: 69.3
click at [426, 111] on input "checkuseraccess" at bounding box center [480, 114] width 116 height 13
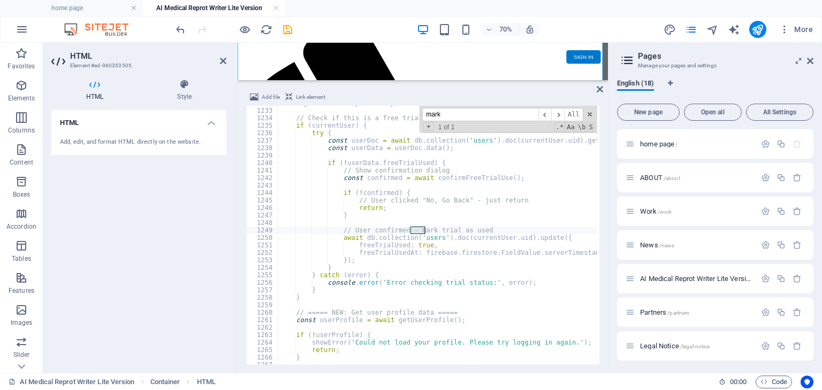
scroll to position [9225, 0]
type input "m"
click at [471, 114] on input at bounding box center [480, 114] width 116 height 13
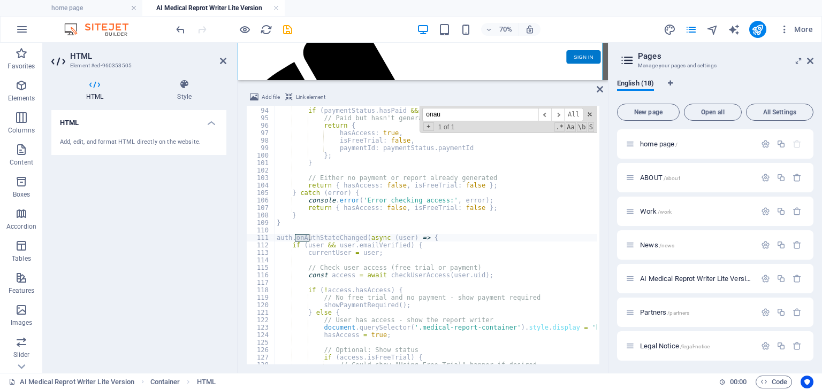
scroll to position [695, 0]
type input "onauthstatechan"
click at [325, 223] on div "if ( paymentStatus . hasPaid && ! paymentStatus . reportGenerated ) { // Paid b…" at bounding box center [629, 235] width 711 height 272
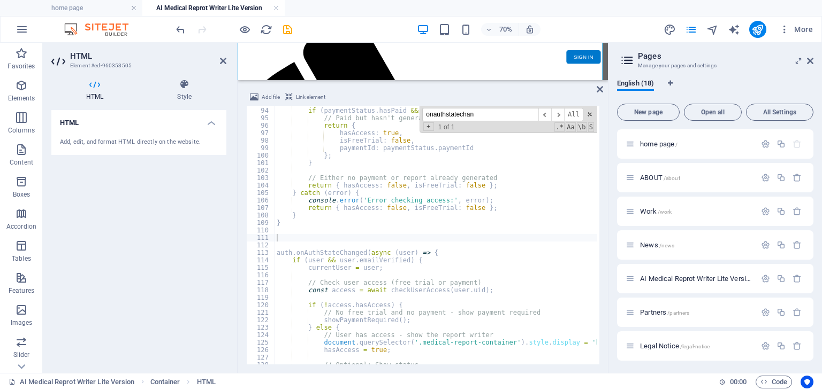
click at [284, 236] on div "if ( paymentStatus . hasPaid && ! paymentStatus . reportGenerated ) { // Paid b…" at bounding box center [629, 235] width 711 height 272
paste textarea "}"
type textarea "}"
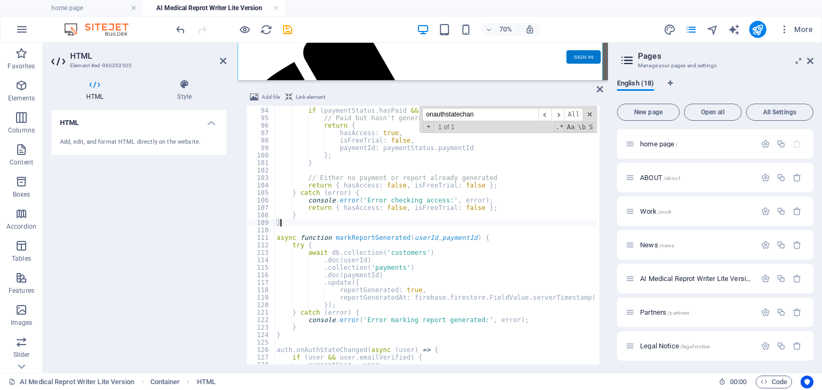
click at [494, 223] on div "if ( paymentStatus . hasPaid && ! paymentStatus . reportGenerated ) { // Paid b…" at bounding box center [629, 235] width 711 height 272
drag, startPoint x: 484, startPoint y: 114, endPoint x: 427, endPoint y: 112, distance: 56.7
click at [427, 112] on input "onauthstatechan" at bounding box center [480, 114] width 116 height 13
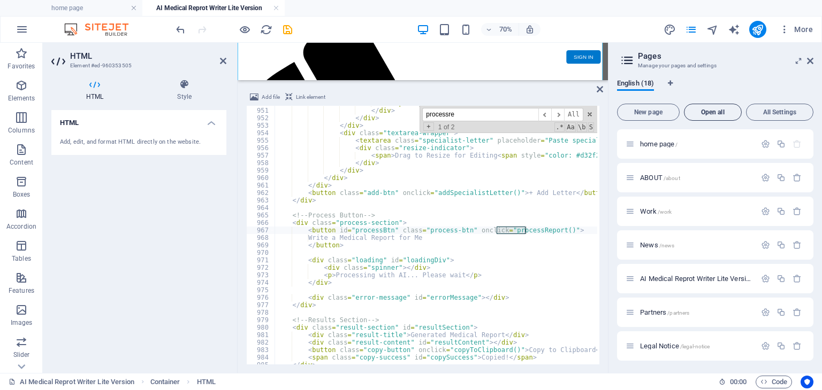
scroll to position [7113, 0]
type input "processreport"
click at [555, 112] on span "​" at bounding box center [557, 114] width 13 height 13
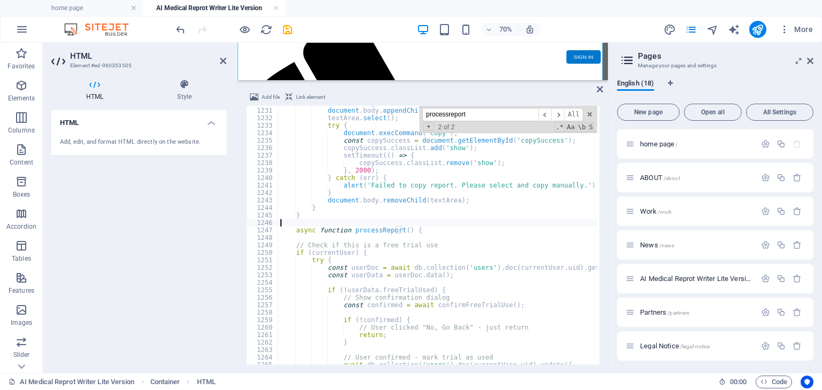
click at [436, 223] on div "textArea . style . left = '-999999px' ; document . body . appendChild ( textAre…" at bounding box center [633, 235] width 711 height 272
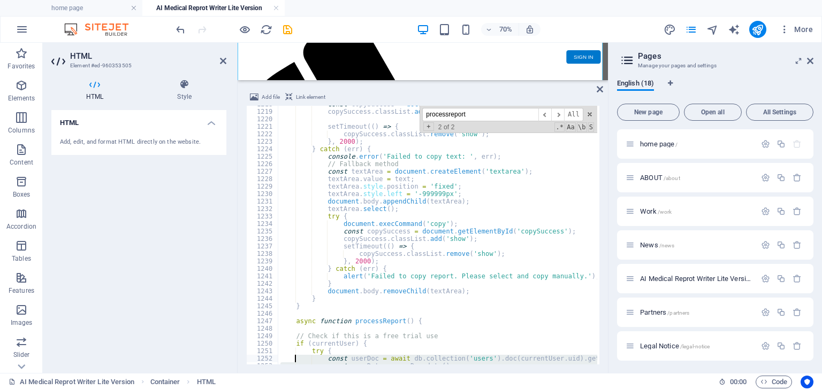
scroll to position [9164, 0]
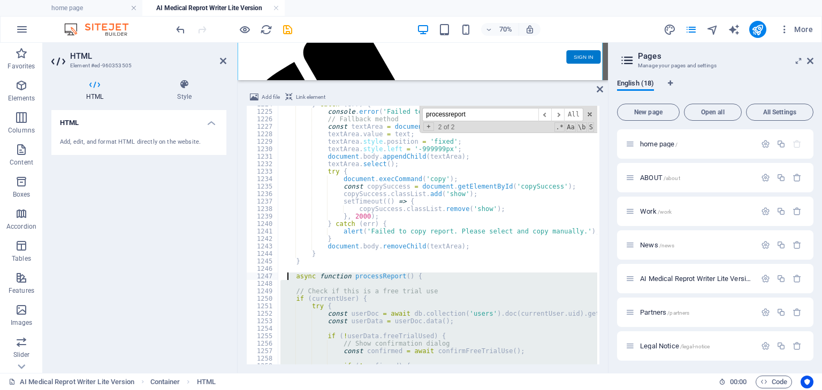
drag, startPoint x: 325, startPoint y: 291, endPoint x: 287, endPoint y: 276, distance: 40.8
click at [287, 276] on div "} catch ( err ) { console . error ( 'Failed to copy text: ' , err ) ; // Fallba…" at bounding box center [633, 237] width 711 height 272
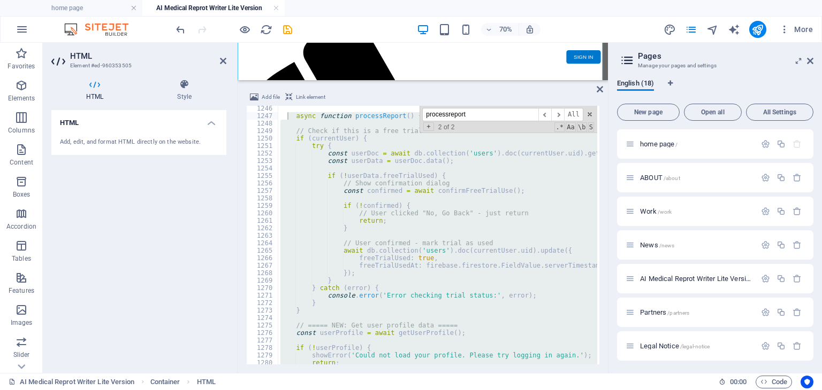
scroll to position [9357, 0]
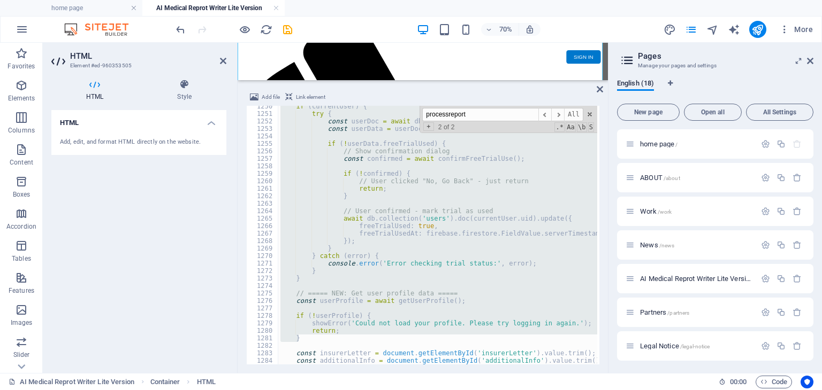
click at [484, 277] on div "if ( currentUser ) { try { const userDoc = await db . collection ( 'users' ) . …" at bounding box center [437, 235] width 319 height 259
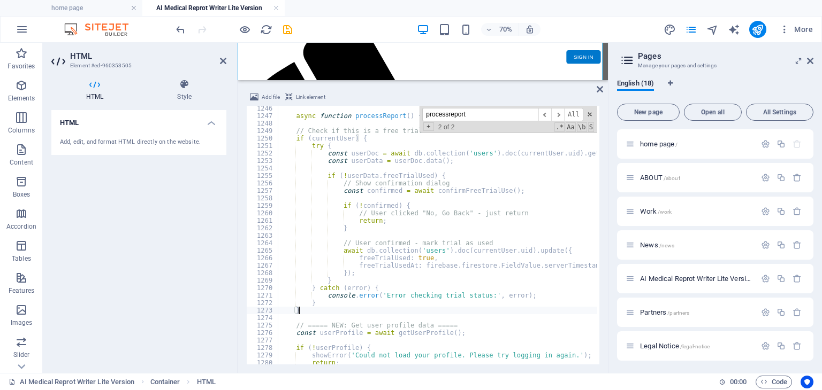
scroll to position [9293, 0]
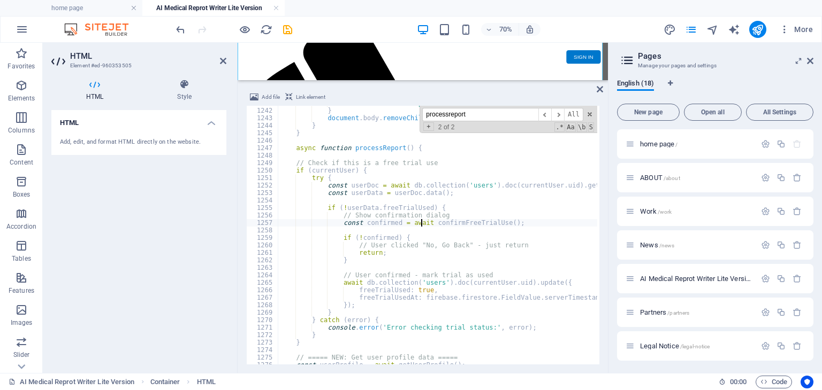
click at [422, 221] on div "alert ( 'Failed to copy report. Please select and copy manually.' ) ; } documen…" at bounding box center [633, 235] width 711 height 272
click at [426, 281] on div "alert ( 'Failed to copy report. Please select and copy manually.' ) ; } documen…" at bounding box center [633, 235] width 711 height 272
type textarea "await db.collection('users').doc(currentUser.uid).update({"
drag, startPoint x: 488, startPoint y: 112, endPoint x: 426, endPoint y: 120, distance: 62.6
click at [426, 120] on input "processreport" at bounding box center [480, 114] width 116 height 13
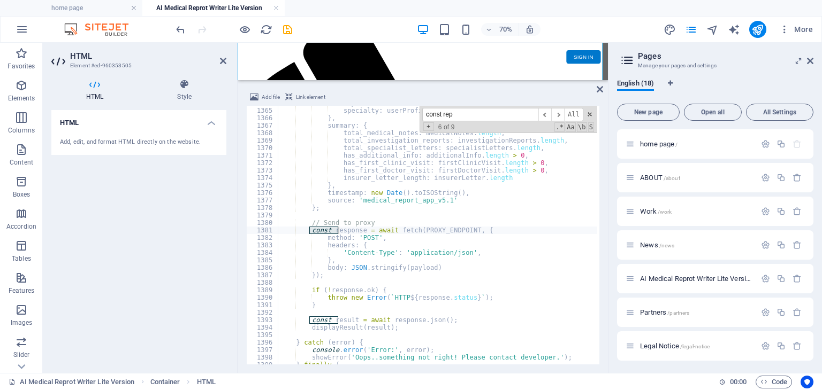
scroll to position [336, 0]
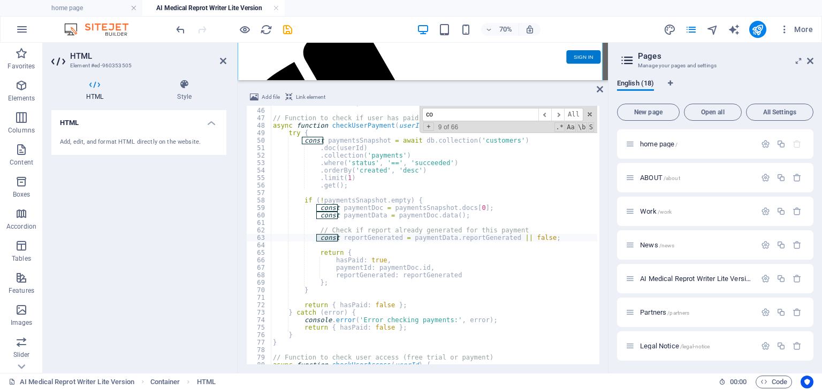
type input "c"
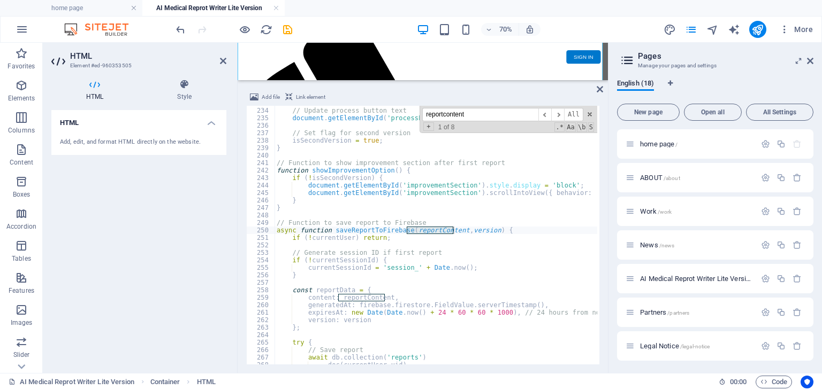
scroll to position [10468, 0]
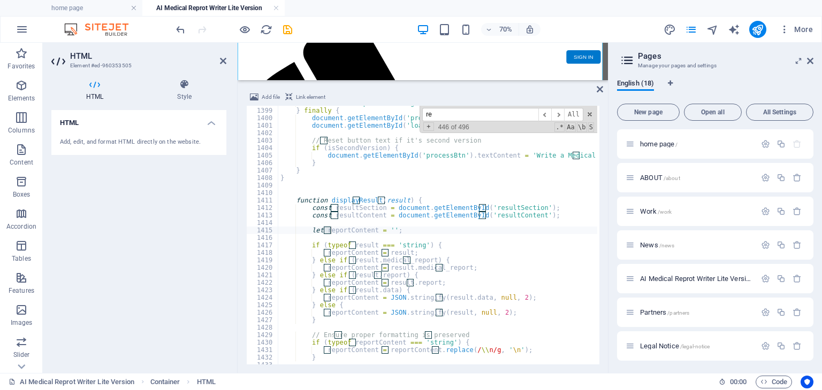
type input "r"
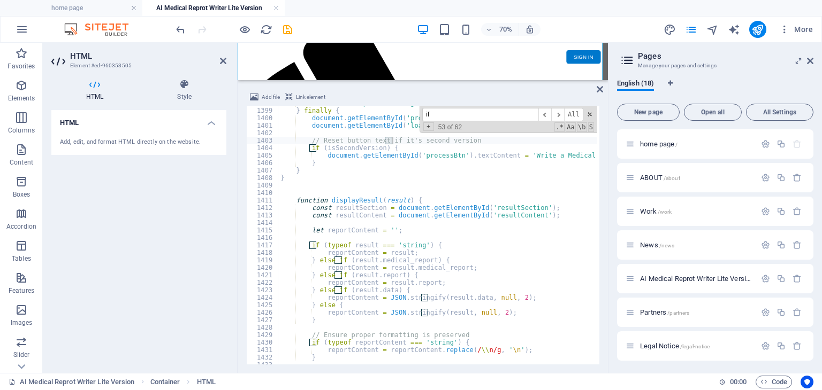
type input "i"
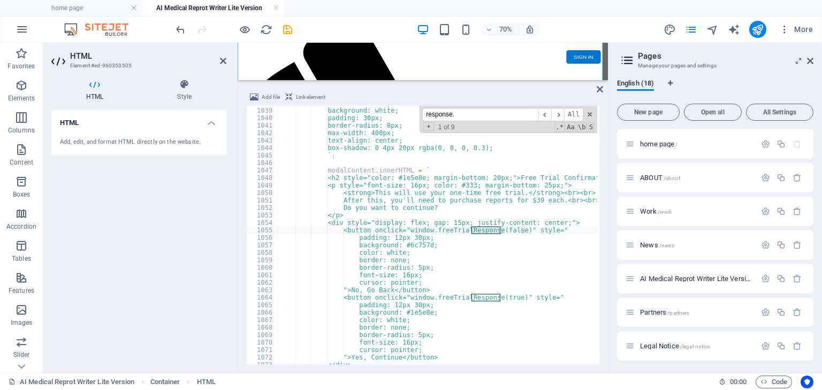
scroll to position [10274, 0]
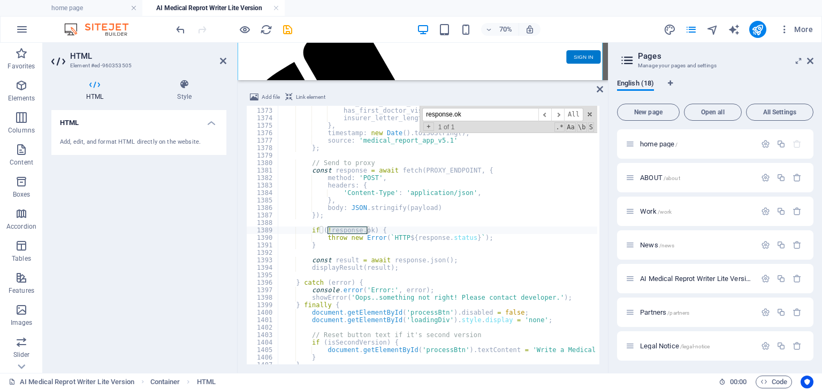
type input "response.ok"
type textarea "throw new Error(`HTTP ${response.status}`);"
click at [420, 240] on div "has_first_clinic_visit : firstClinicVisit . length > 0 , has_first_doctor_visit…" at bounding box center [633, 235] width 711 height 272
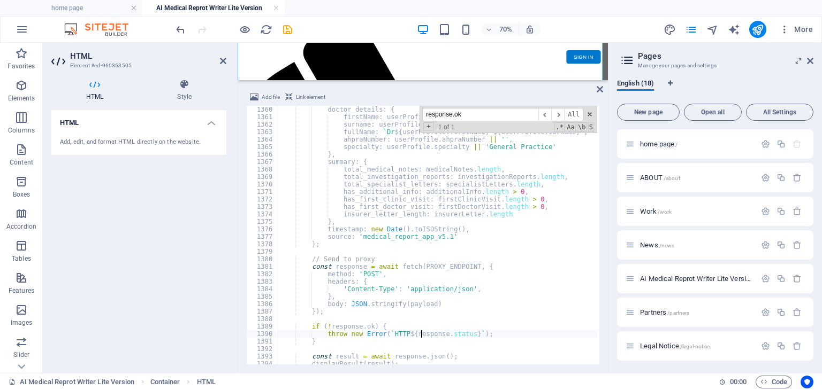
scroll to position [10209, 0]
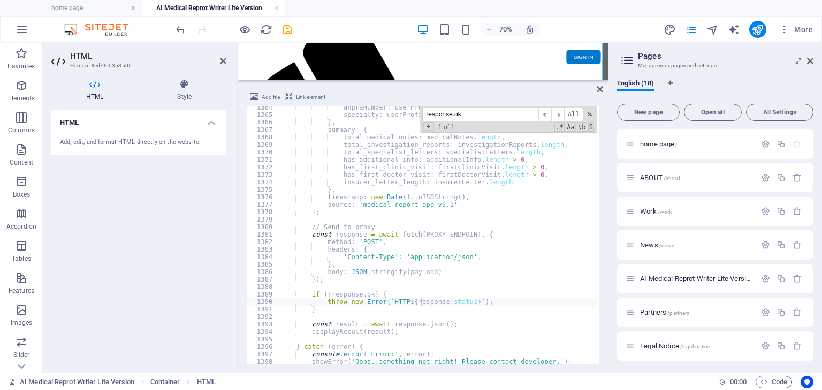
drag, startPoint x: 479, startPoint y: 113, endPoint x: 424, endPoint y: 114, distance: 55.7
click at [424, 114] on input "response.ok" at bounding box center [480, 114] width 116 height 13
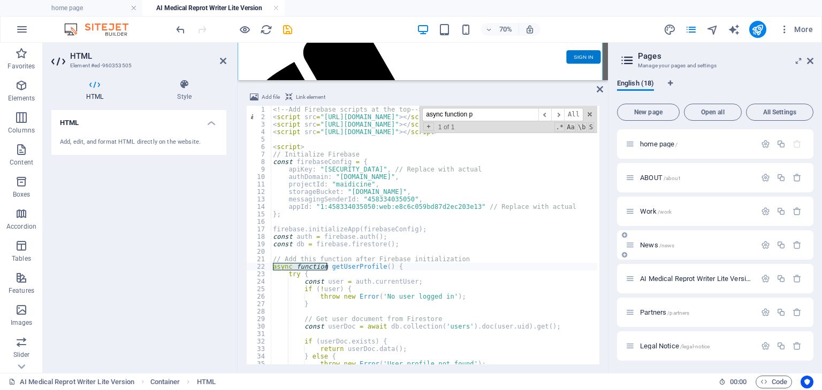
scroll to position [9210, 0]
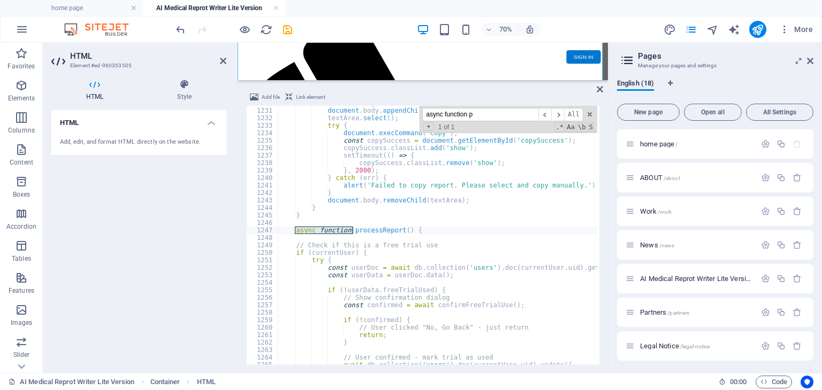
type input "async function p"
type textarea "async function processReport() {"
click at [431, 234] on div "textArea . style . left = '-999999px' ; document . body . appendChild ( textAre…" at bounding box center [633, 235] width 711 height 272
drag, startPoint x: 495, startPoint y: 114, endPoint x: 424, endPoint y: 117, distance: 70.7
click at [424, 117] on input "async function p" at bounding box center [480, 114] width 116 height 13
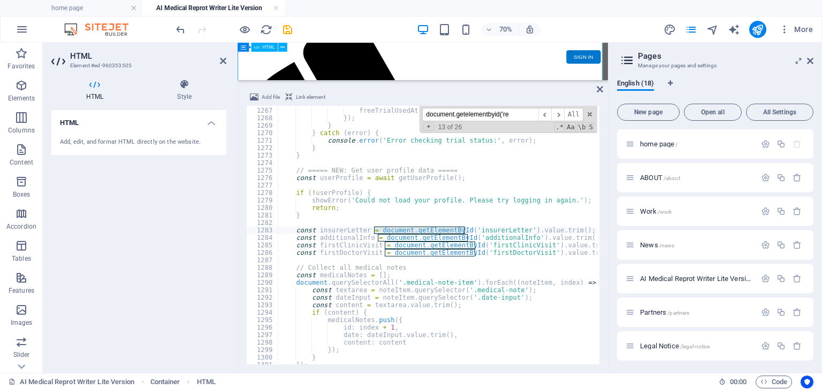
scroll to position [9959, 0]
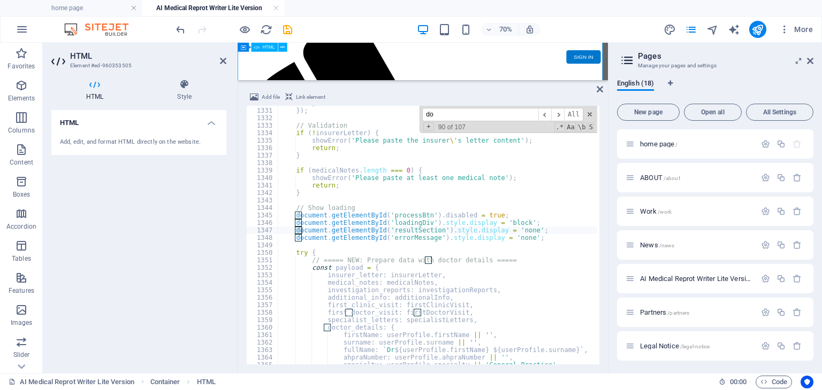
type input "d"
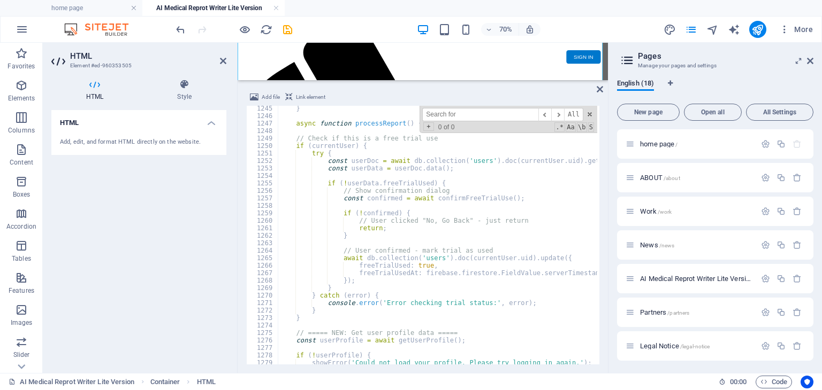
scroll to position [9317, 0]
type textarea "}"
click at [390, 289] on div "} async function processReport ( ) { // Check if this is a free trial use if ( …" at bounding box center [633, 241] width 711 height 272
click at [352, 289] on div "} async function processReport ( ) { // Check if this is a free trial use if ( …" at bounding box center [633, 241] width 711 height 272
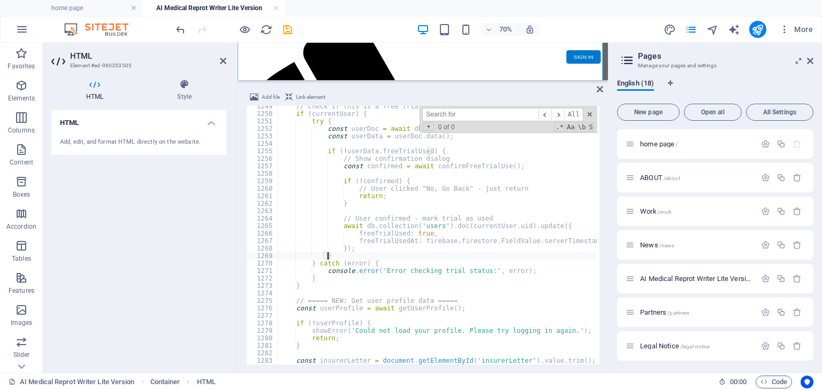
scroll to position [9349, 0]
click at [365, 252] on div "// Check if this is a free trial use if ( currentUser ) { try { const userDoc =…" at bounding box center [633, 239] width 711 height 272
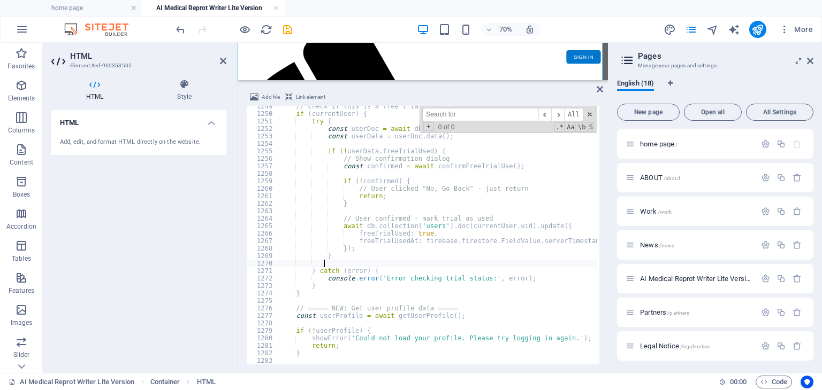
paste textarea "}"
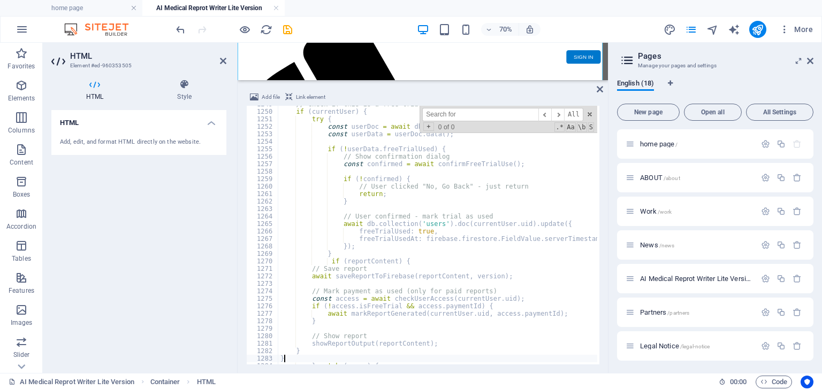
scroll to position [9351, 0]
click at [365, 252] on div "// Check if this is a free trial use if ( currentUser ) { try { const userDoc =…" at bounding box center [633, 237] width 711 height 272
type textarea "}"
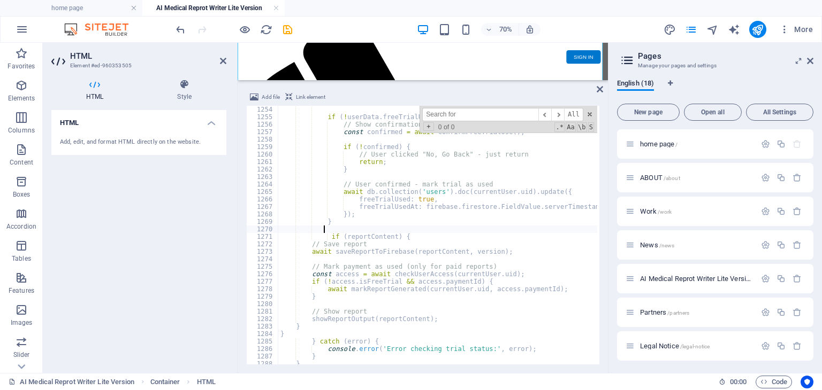
scroll to position [9416, 0]
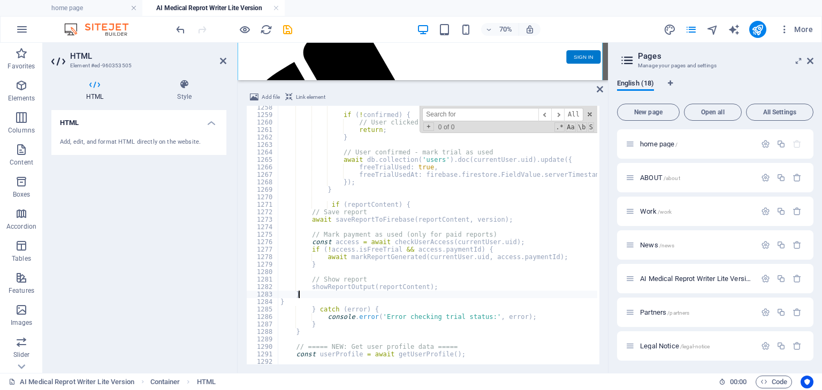
click at [351, 295] on div "if ( ! confirmed ) { // User clicked "No, Go Back" - just return return ; } // …" at bounding box center [633, 240] width 711 height 272
click at [350, 297] on div "if ( ! confirmed ) { // User clicked "No, Go Back" - just return return ; } // …" at bounding box center [633, 240] width 711 height 272
click at [323, 299] on div "if ( ! confirmed ) { // User clicked "No, Go Back" - just return return ; } // …" at bounding box center [633, 240] width 711 height 272
type textarea "}"
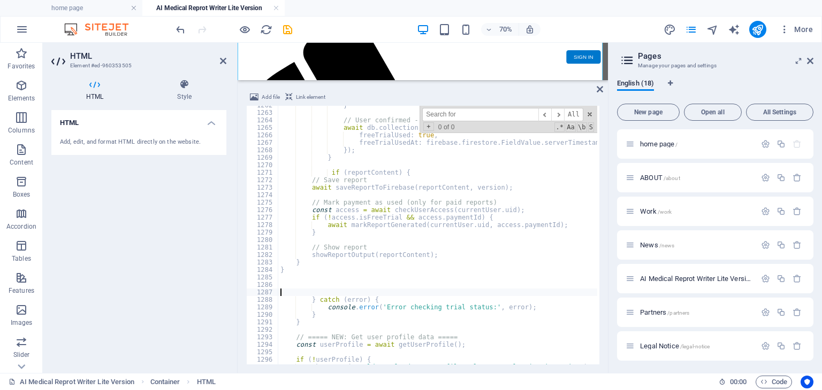
scroll to position [9448, 0]
drag, startPoint x: 489, startPoint y: 114, endPoint x: 395, endPoint y: 117, distance: 94.2
click at [395, 117] on div "} // User confirmed - mark trial as used await db . collection ( 'users' ) . do…" at bounding box center [437, 235] width 319 height 259
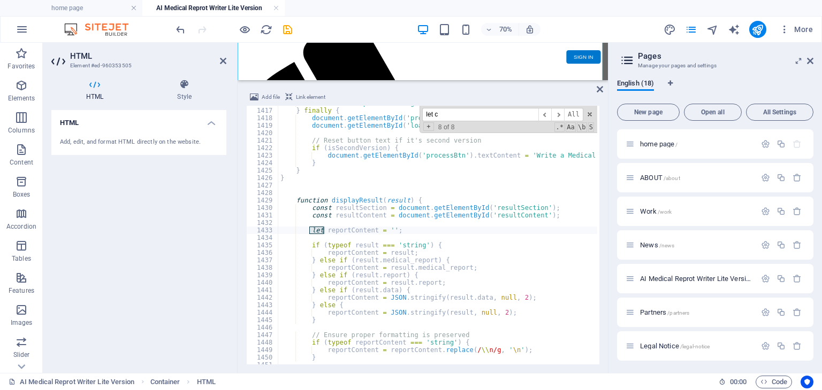
scroll to position [194, 0]
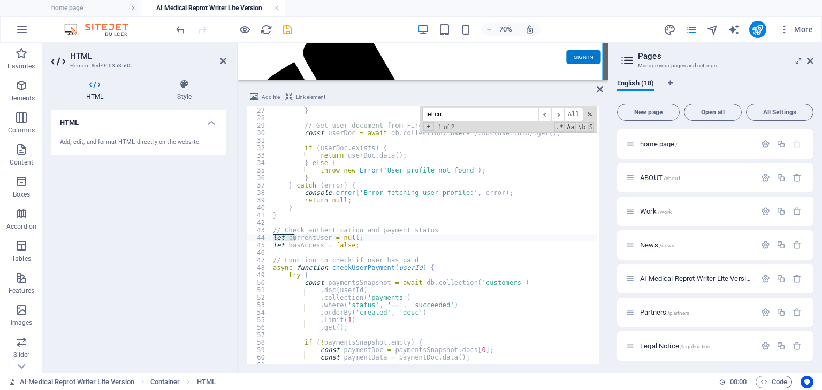
type input "let cu"
click at [396, 236] on div "throw new Error ( 'No user logged in' ) ; } // Get user document from Firestore…" at bounding box center [626, 235] width 711 height 272
click at [379, 243] on div "throw new Error ( 'No user logged in' ) ; } // Get user document from Firestore…" at bounding box center [626, 235] width 711 height 272
type textarea "let hasAccess = false;"
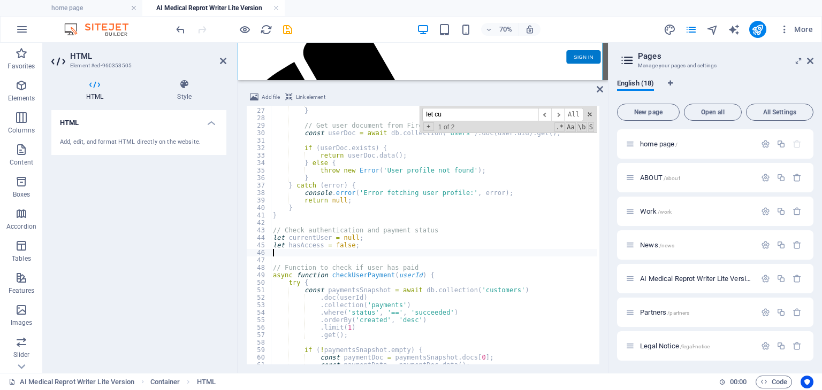
paste textarea "let currentPaymentId = null;"
type textarea "let currentPaymentId = null;"
drag, startPoint x: 461, startPoint y: 112, endPoint x: 420, endPoint y: 112, distance: 40.1
click at [420, 112] on div "throw new Error ( 'No user logged in' ) ; } // Get user document from Firestore…" at bounding box center [434, 235] width 326 height 259
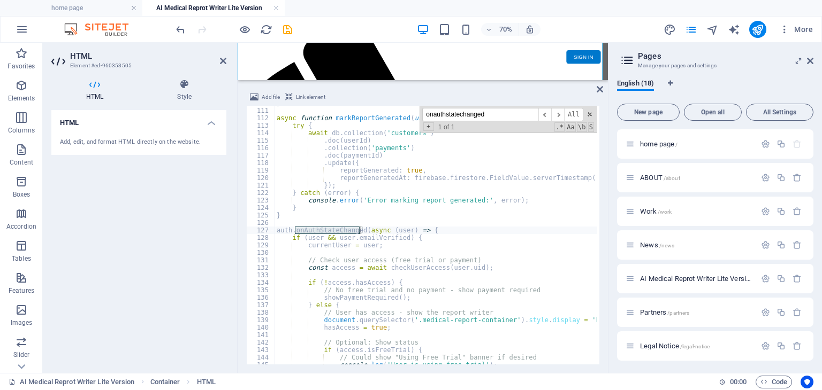
type input "onauthstatechanged"
click at [430, 231] on div "} async function markReportGenerated ( userId , paymentId ) { try { await db . …" at bounding box center [629, 235] width 711 height 272
click at [396, 249] on div "} async function markReportGenerated ( userId , paymentId ) { try { await db . …" at bounding box center [629, 235] width 711 height 272
click at [374, 270] on div "} async function markReportGenerated ( userId , paymentId ) { try { await db . …" at bounding box center [629, 235] width 711 height 272
click at [388, 280] on div "} async function markReportGenerated ( userId , paymentId ) { try { await db . …" at bounding box center [629, 235] width 711 height 272
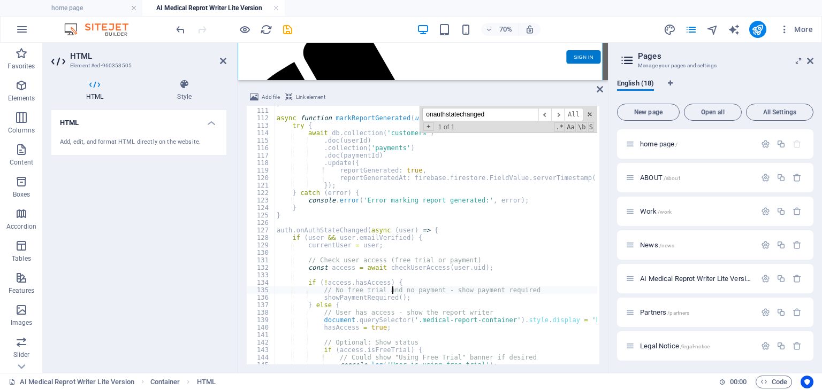
click at [390, 288] on div "} async function markReportGenerated ( userId , paymentId ) { try { await db . …" at bounding box center [629, 235] width 711 height 272
click at [402, 295] on div "} async function markReportGenerated ( userId , paymentId ) { try { await db . …" at bounding box center [629, 235] width 711 height 272
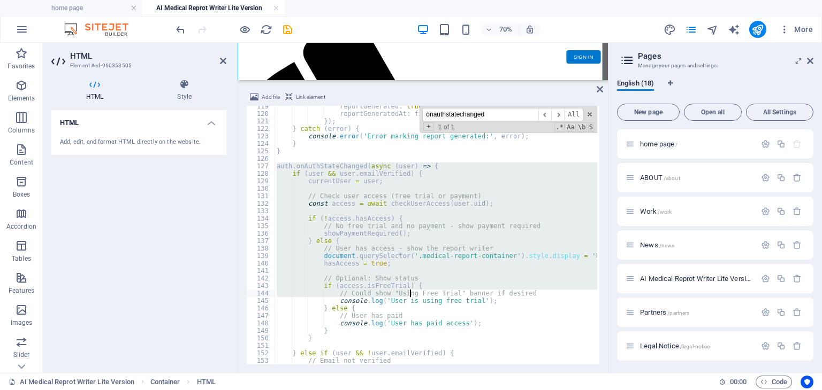
scroll to position [919, 0]
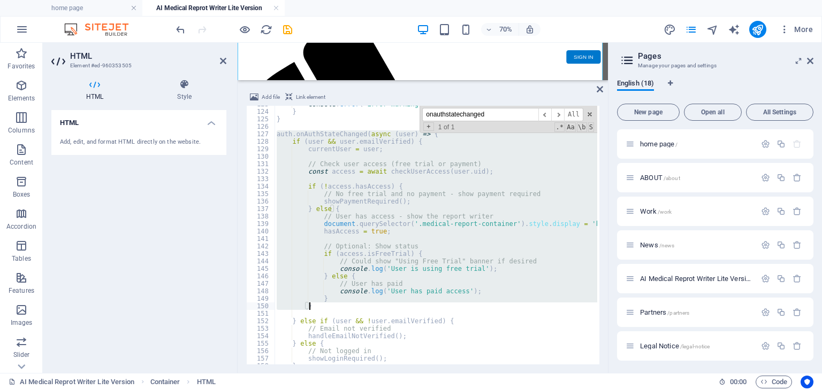
drag, startPoint x: 276, startPoint y: 166, endPoint x: 409, endPoint y: 308, distance: 194.5
click at [409, 308] on div "console . error ( 'Error marking report generated:' , error ) ; } } auth . onAu…" at bounding box center [629, 237] width 711 height 272
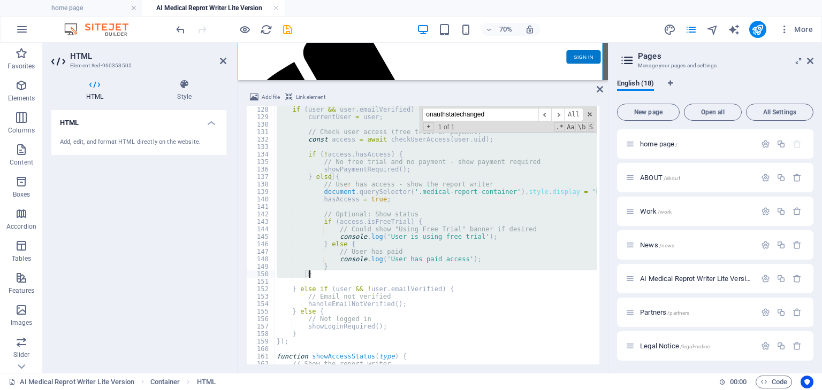
scroll to position [951, 0]
paste textarea
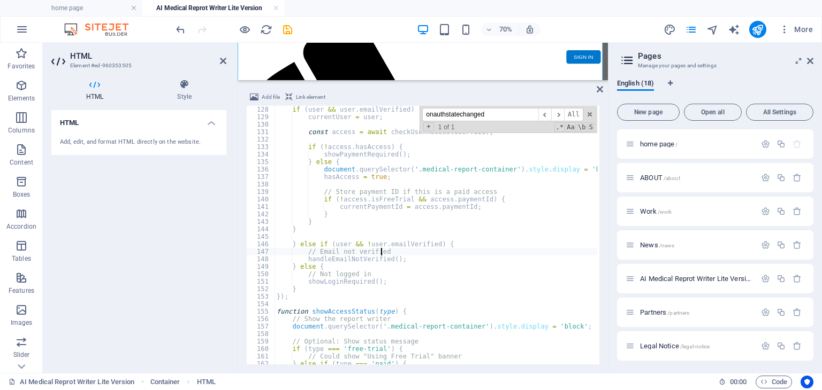
click at [428, 255] on div "if ( user && user . emailVerified ) { currentUser = user ; const access = await…" at bounding box center [629, 242] width 711 height 272
click at [280, 297] on div "if ( user && user . emailVerified ) { currentUser = user ; const access = await…" at bounding box center [629, 242] width 711 height 272
drag, startPoint x: 284, startPoint y: 296, endPoint x: 275, endPoint y: 297, distance: 8.6
click at [275, 297] on div "if ( user && user . emailVerified ) { currentUser = user ; const access = await…" at bounding box center [629, 242] width 711 height 272
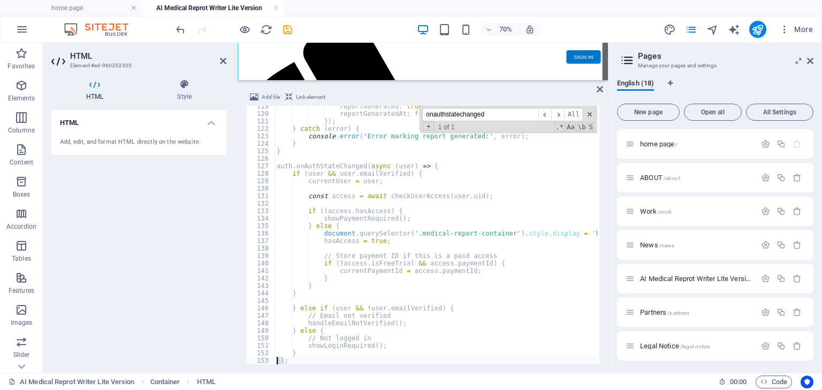
scroll to position [919, 0]
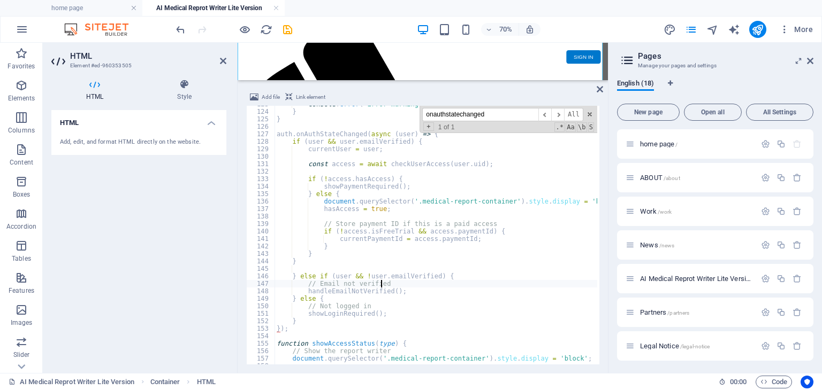
click at [441, 287] on div "console . error ( 'Error marking report generated:' , error ) ; } } auth . onAu…" at bounding box center [629, 237] width 711 height 272
type textarea "// Email not verified"
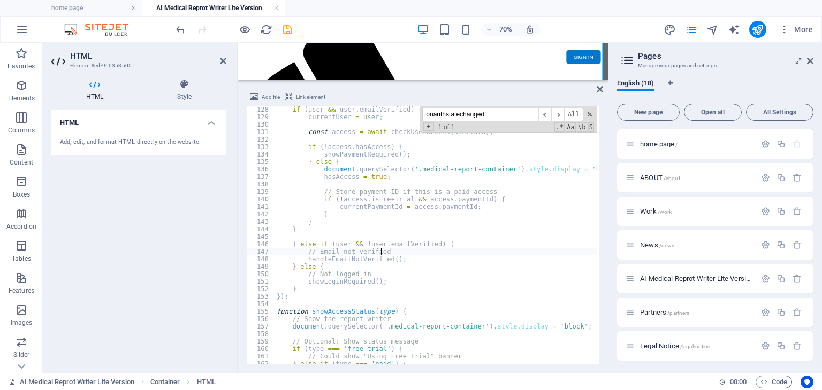
scroll to position [887, 0]
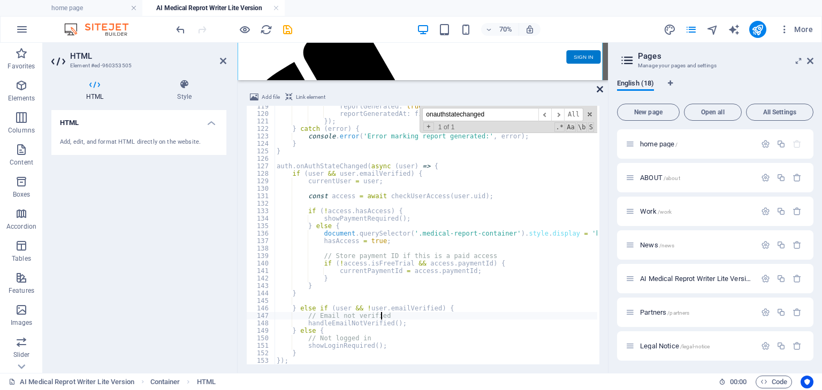
click at [596, 85] on icon at bounding box center [599, 89] width 6 height 9
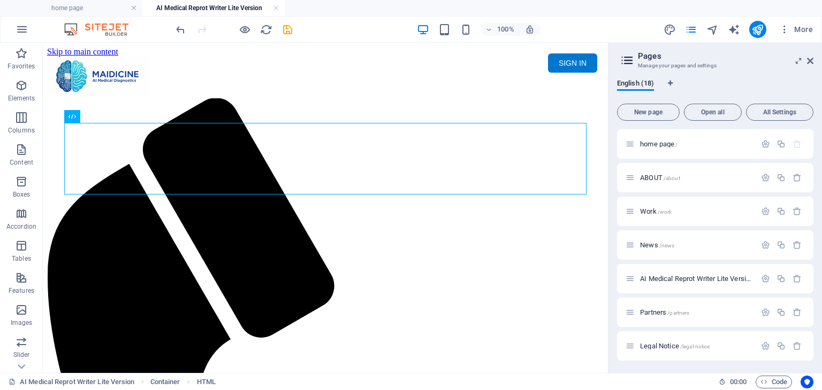
click at [562, 141] on html "Skip to main content Menu Home About Service Contact SIGN IN My MAIDICINE ▼ MY …" at bounding box center [325, 92] width 565 height 98
click at [760, 33] on icon "publish" at bounding box center [757, 30] width 12 height 12
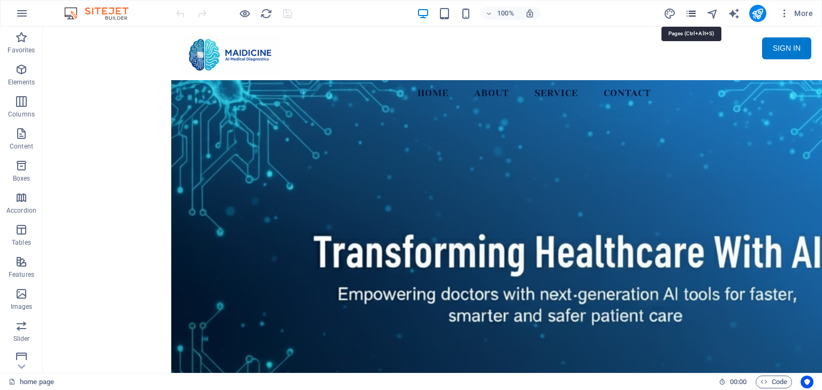
click at [694, 13] on icon "pages" at bounding box center [691, 13] width 12 height 12
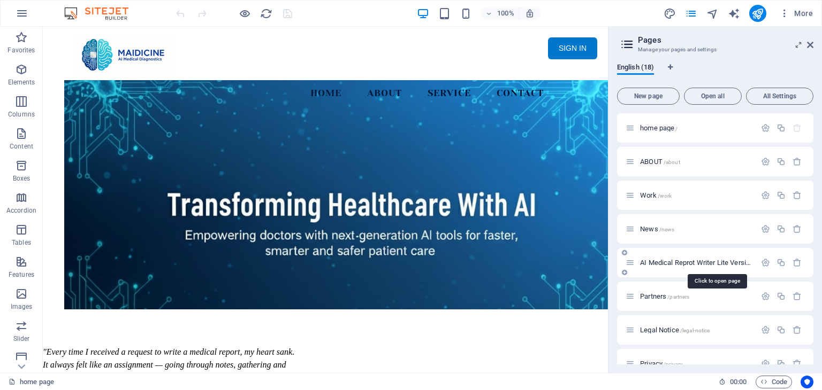
click at [721, 264] on span "AI Medical Reprot Writer Lite Version /medical-report" at bounding box center [715, 263] width 151 height 8
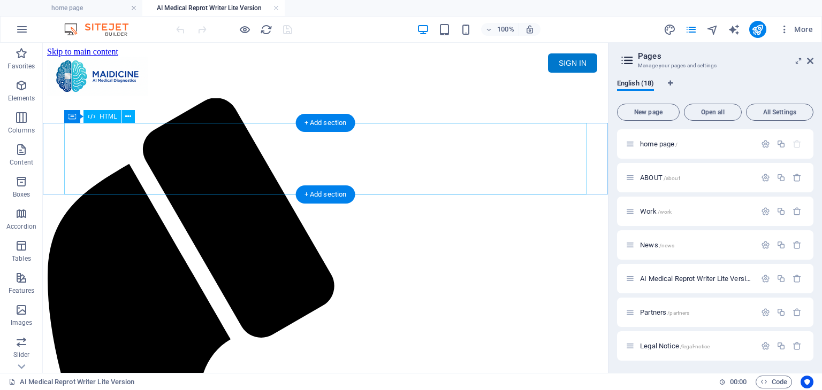
click at [397, 137] on div "Maidicine AI Medical Report Writer Version 5.1 Important Information The qualit…" at bounding box center [325, 137] width 556 height 0
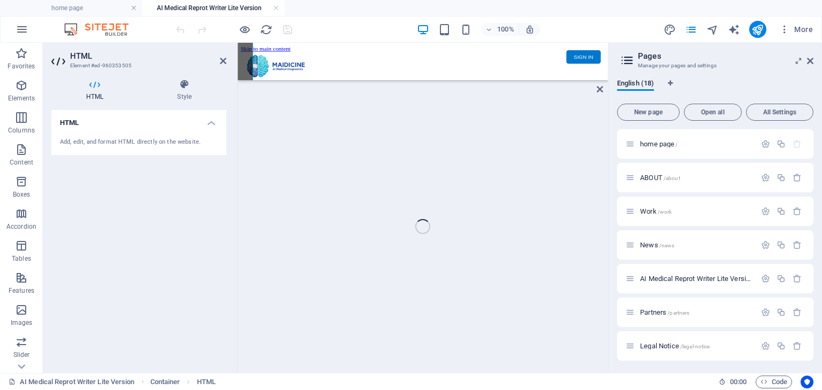
scroll to position [89, 0]
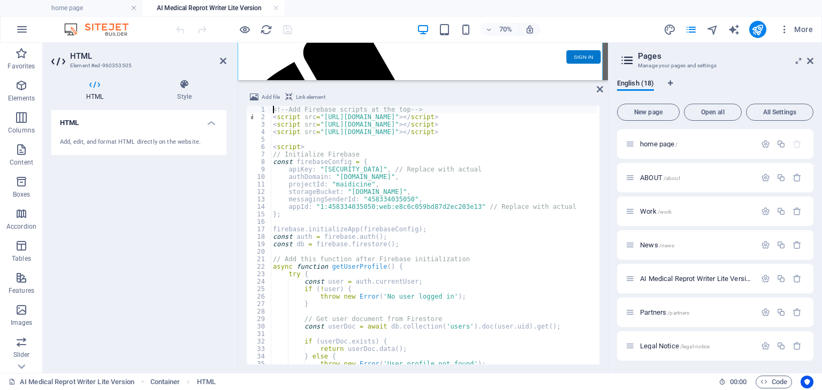
click at [443, 158] on div "<!-- Add Firebase scripts at the top --> < script src = "[URL][DOMAIN_NAME]" > …" at bounding box center [626, 242] width 711 height 272
type textarea "// Initialize Firebase"
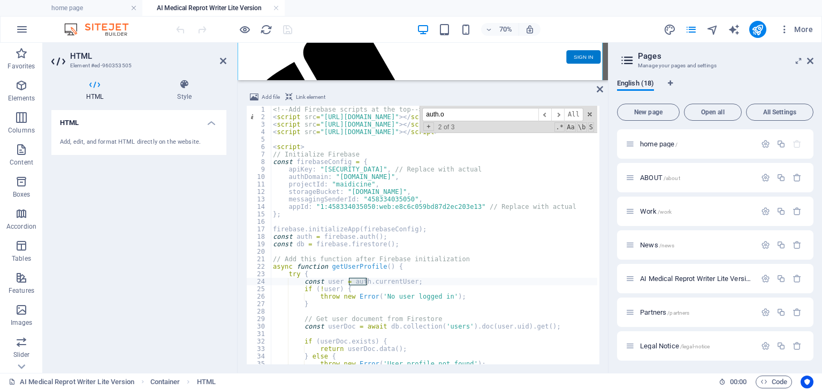
scroll to position [823, 0]
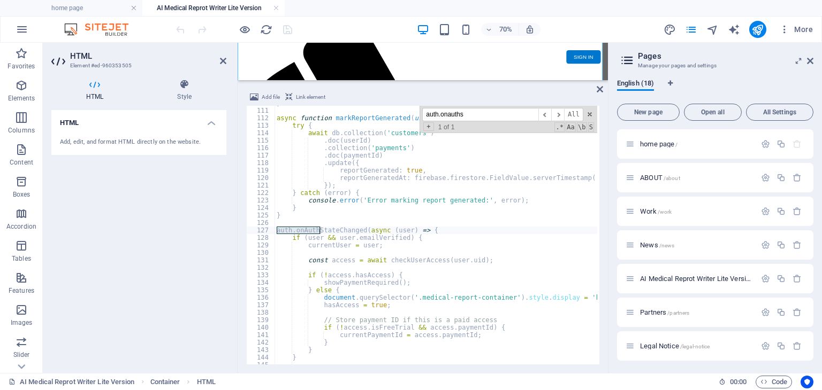
type input "auth.onauths"
type textarea "showPaymentRequired();"
click at [441, 283] on div "} async function markReportGenerated ( userId , paymentId ) { try { await db . …" at bounding box center [629, 235] width 711 height 272
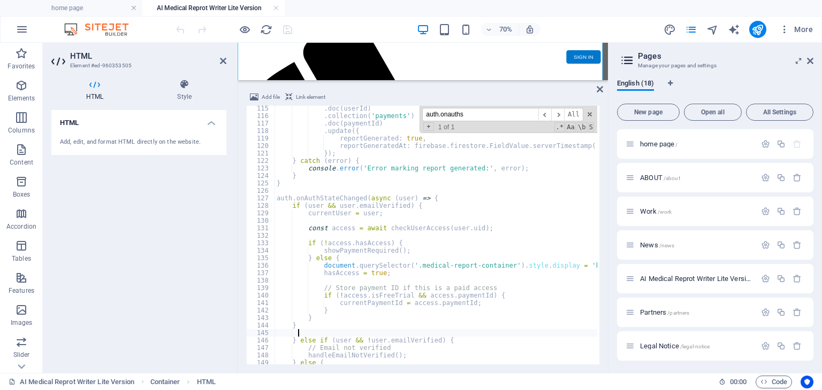
click at [300, 330] on div ". doc ( userId ) . collection ( 'payments' ) . doc ( paymentId ) . update ({ re…" at bounding box center [629, 241] width 711 height 272
click at [300, 327] on div ". doc ( userId ) . collection ( 'payments' ) . doc ( paymentId ) . update ({ re…" at bounding box center [629, 241] width 711 height 272
type textarea "}"
click at [411, 317] on div ". doc ( userId ) . collection ( 'payments' ) . doc ( paymentId ) . update ({ re…" at bounding box center [629, 241] width 711 height 272
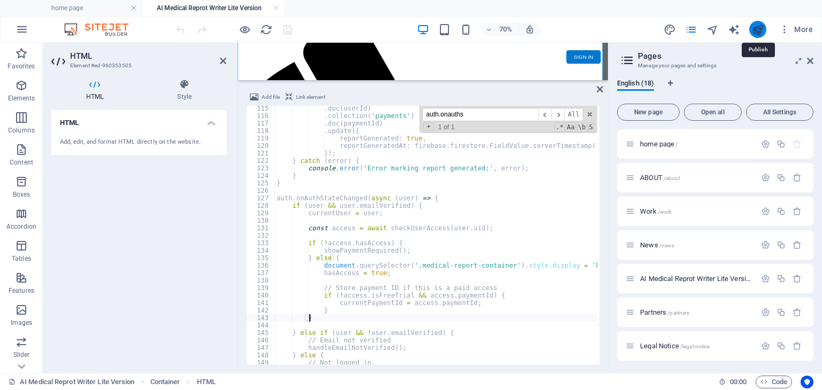
click at [762, 30] on icon "publish" at bounding box center [757, 30] width 12 height 12
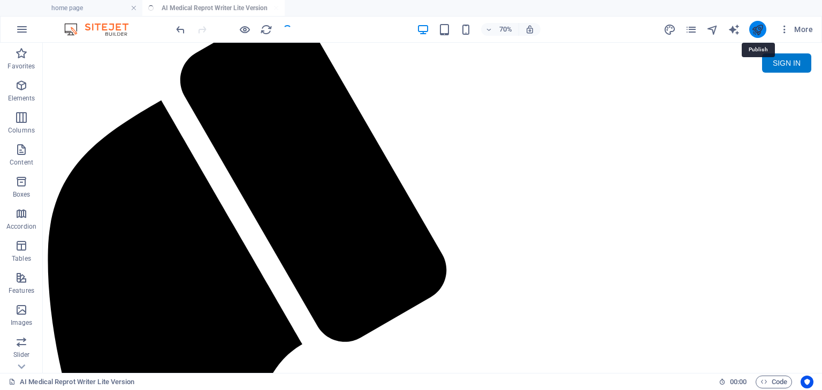
scroll to position [0, 0]
